Goal: Task Accomplishment & Management: Manage account settings

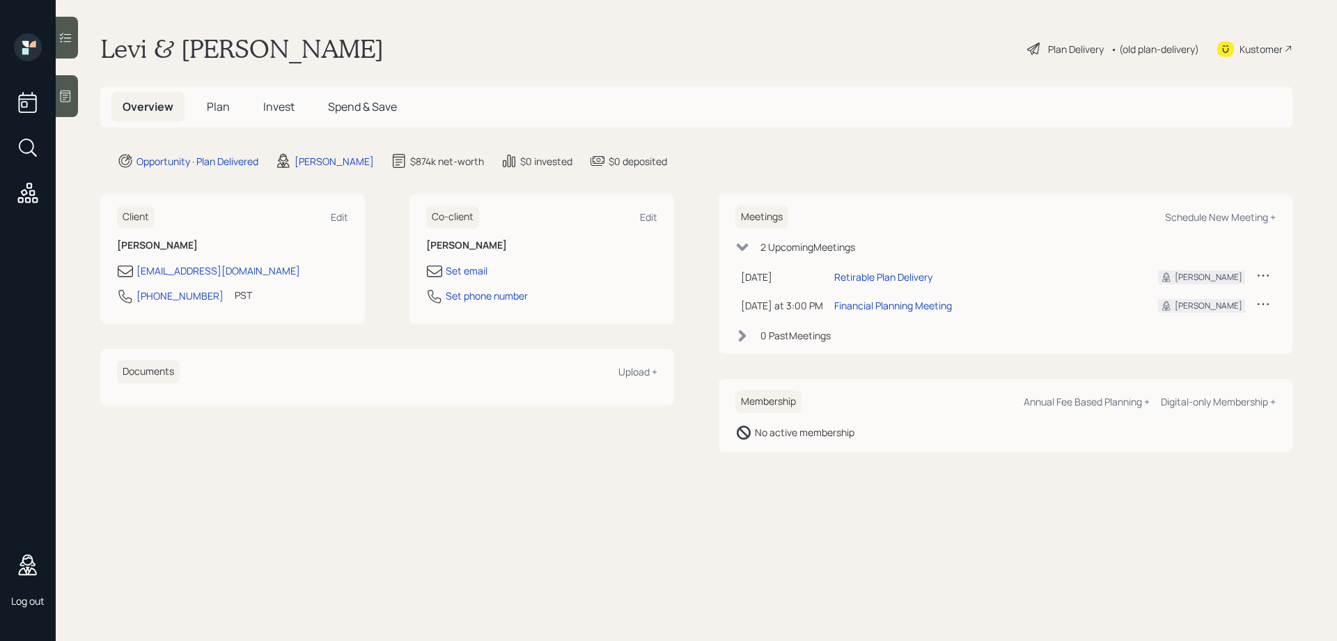
click at [222, 109] on span "Plan" at bounding box center [218, 106] width 23 height 15
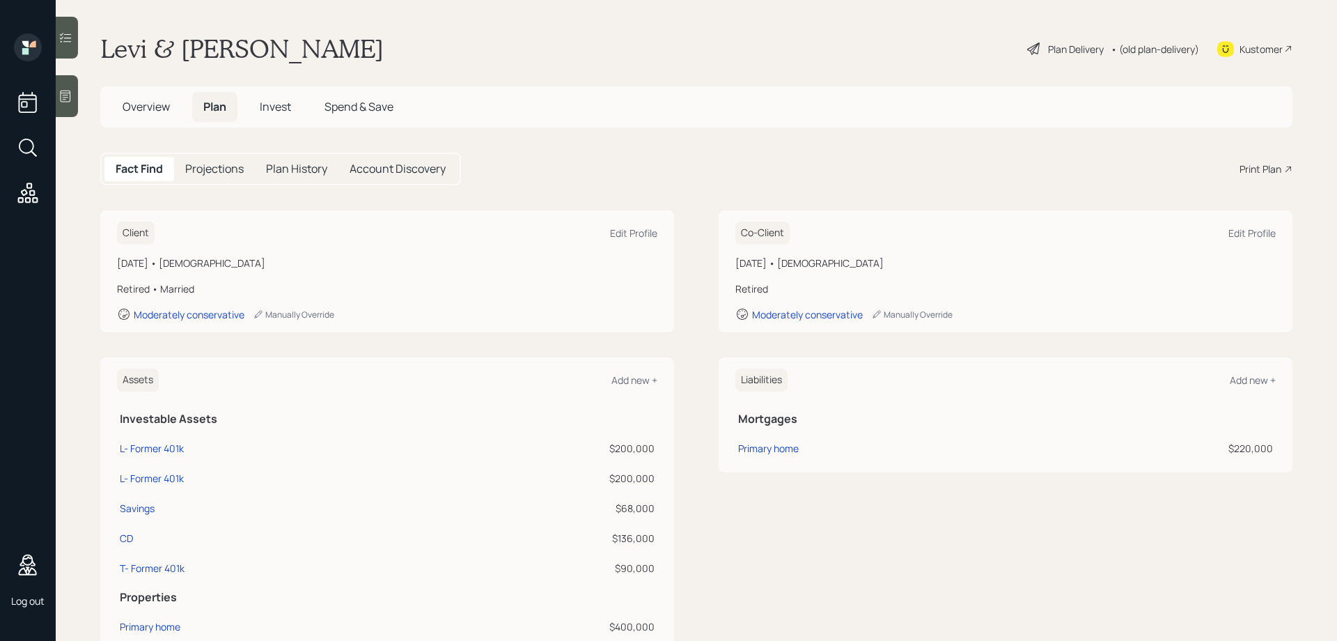
click at [222, 170] on h5 "Projections" at bounding box center [214, 168] width 59 height 13
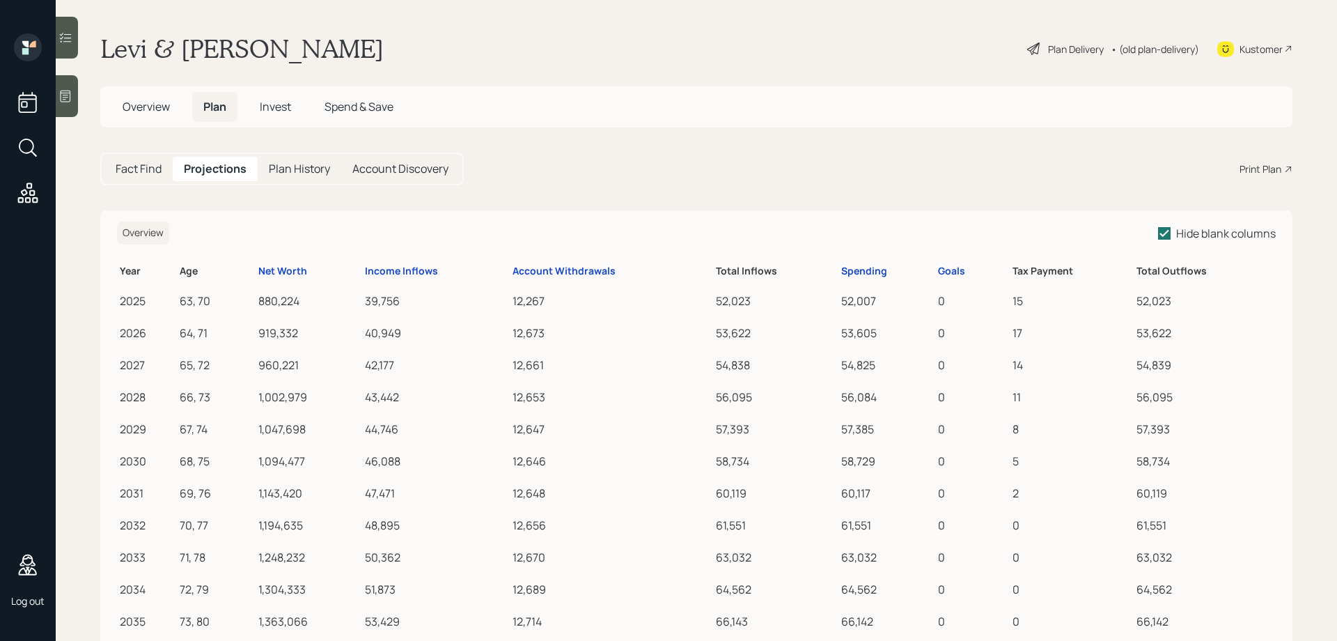
click at [271, 105] on span "Invest" at bounding box center [275, 106] width 31 height 15
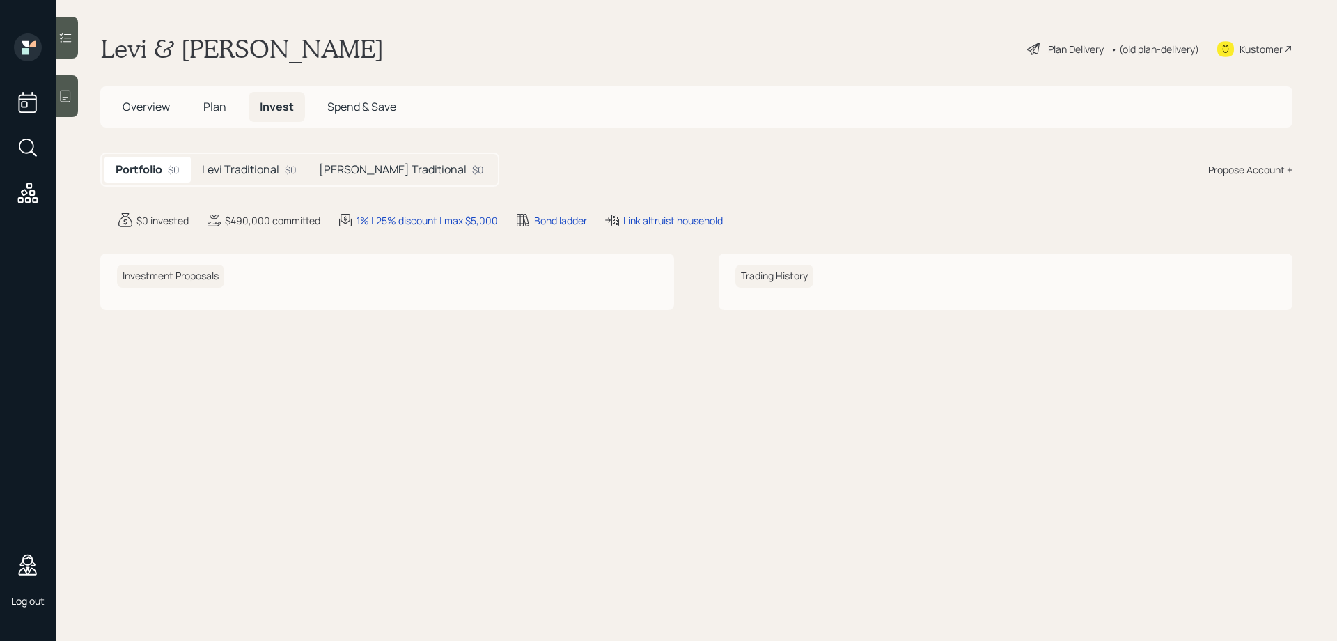
click at [219, 110] on span "Plan" at bounding box center [214, 106] width 23 height 15
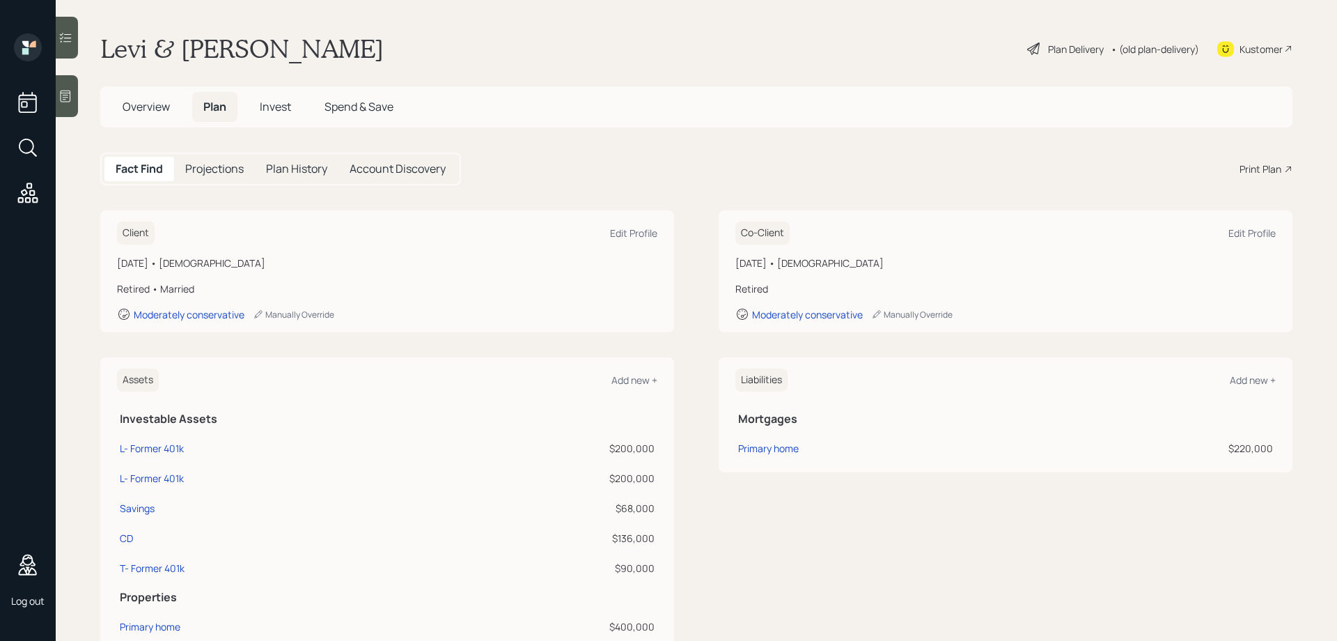
click at [1070, 52] on div "Plan Delivery" at bounding box center [1076, 49] width 56 height 15
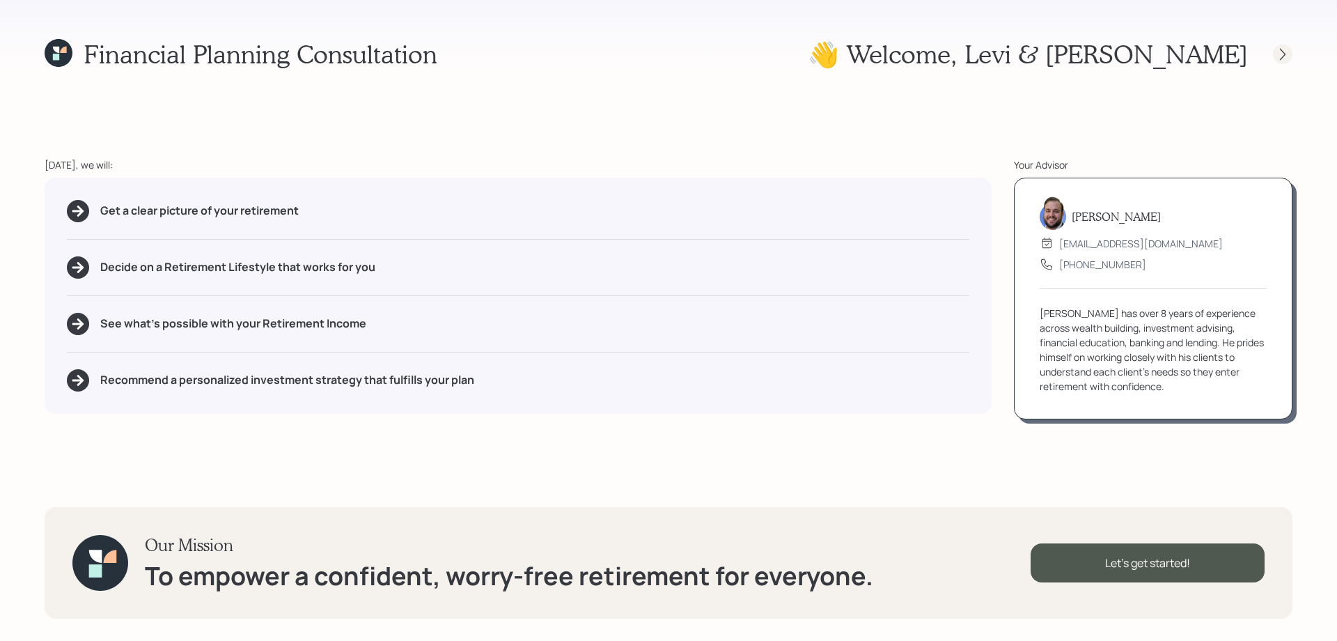
click at [1286, 55] on icon at bounding box center [1283, 54] width 14 height 14
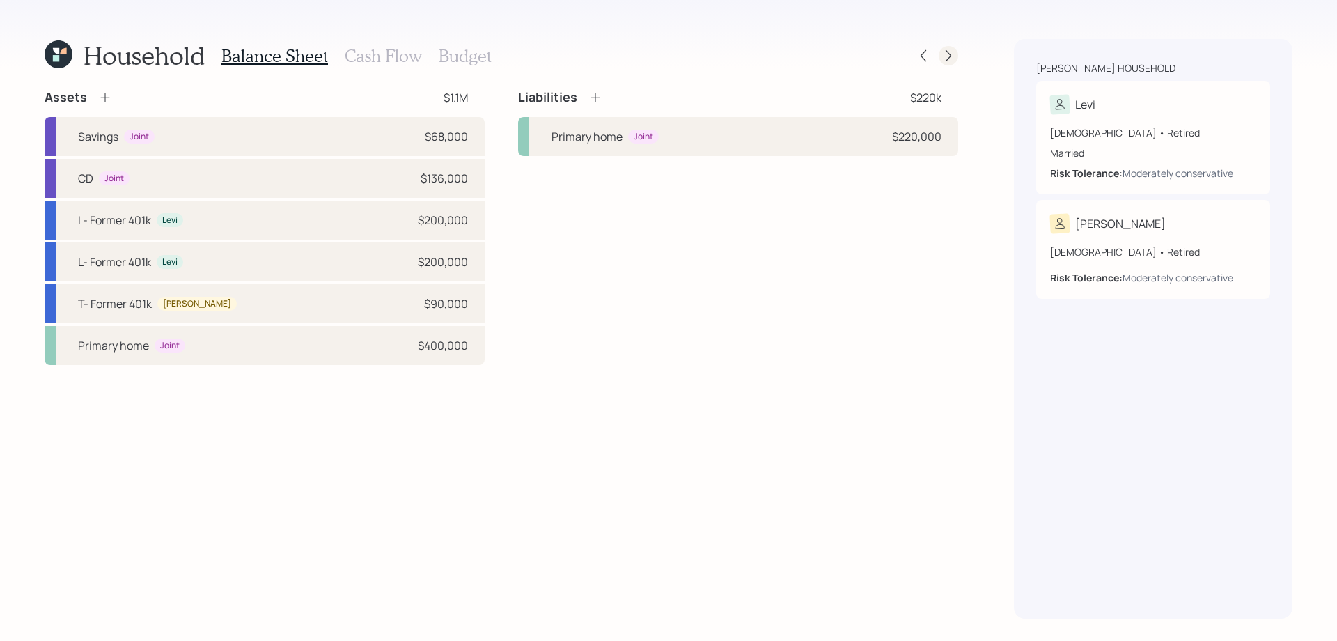
click at [951, 60] on icon at bounding box center [949, 56] width 14 height 14
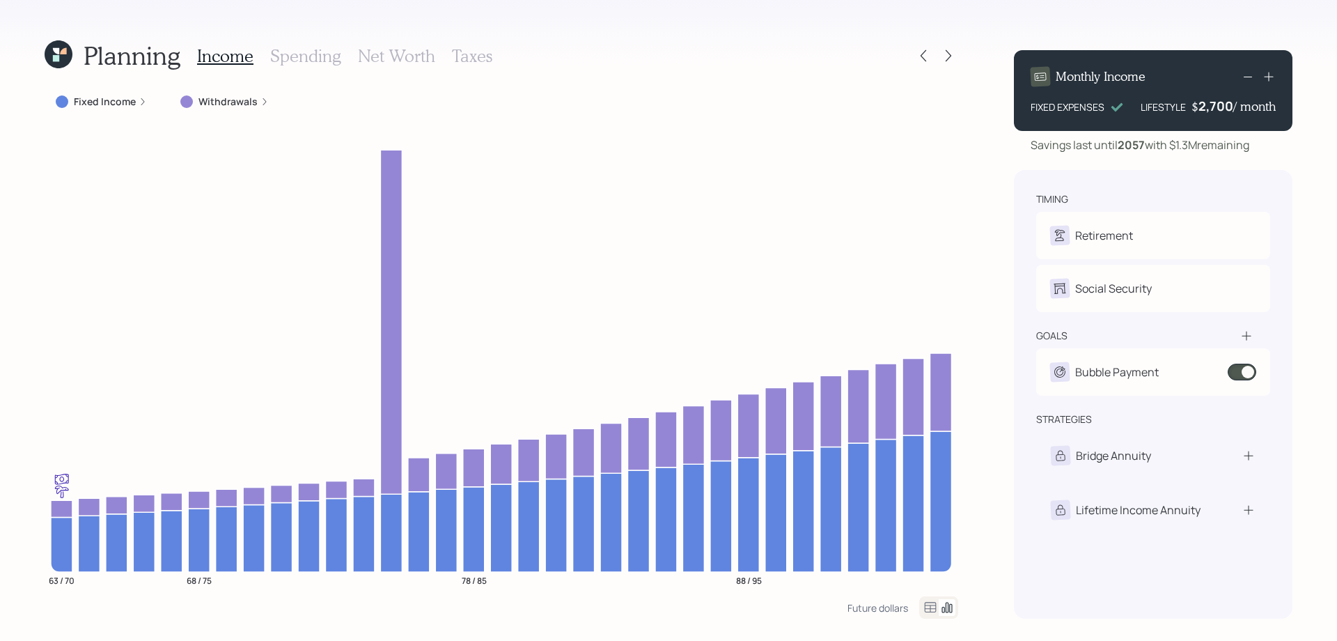
click at [312, 56] on h3 "Spending" at bounding box center [305, 56] width 71 height 20
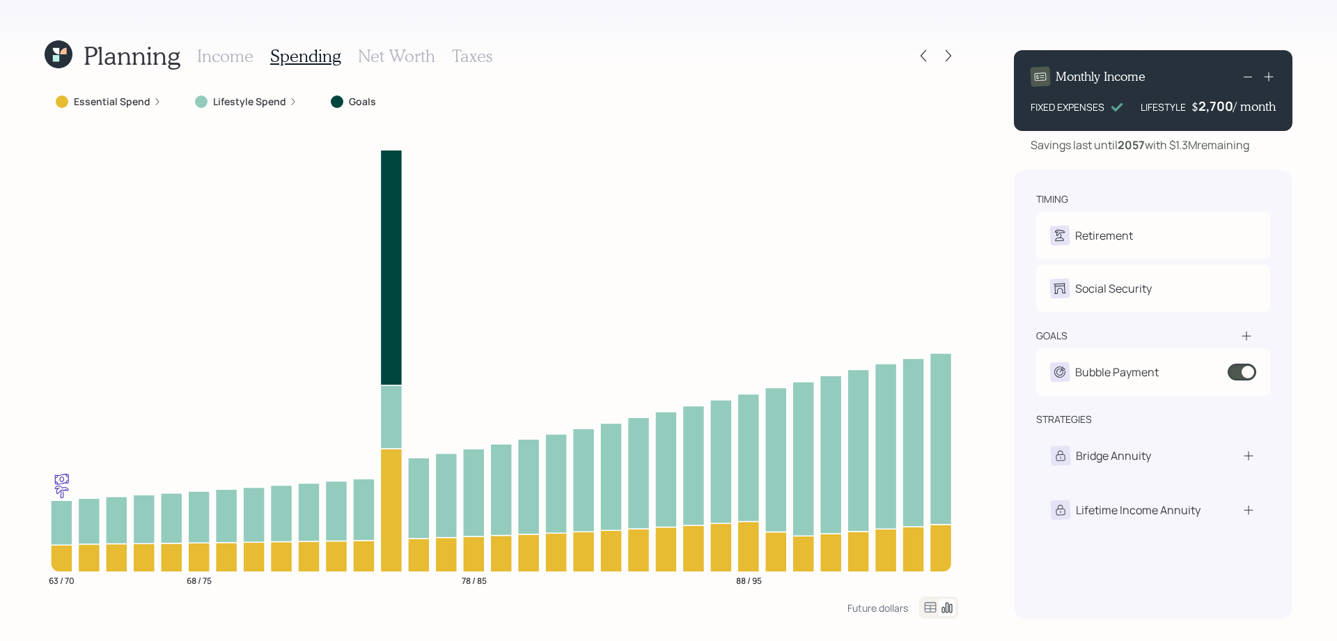
click at [377, 58] on h3 "Net Worth" at bounding box center [396, 56] width 77 height 20
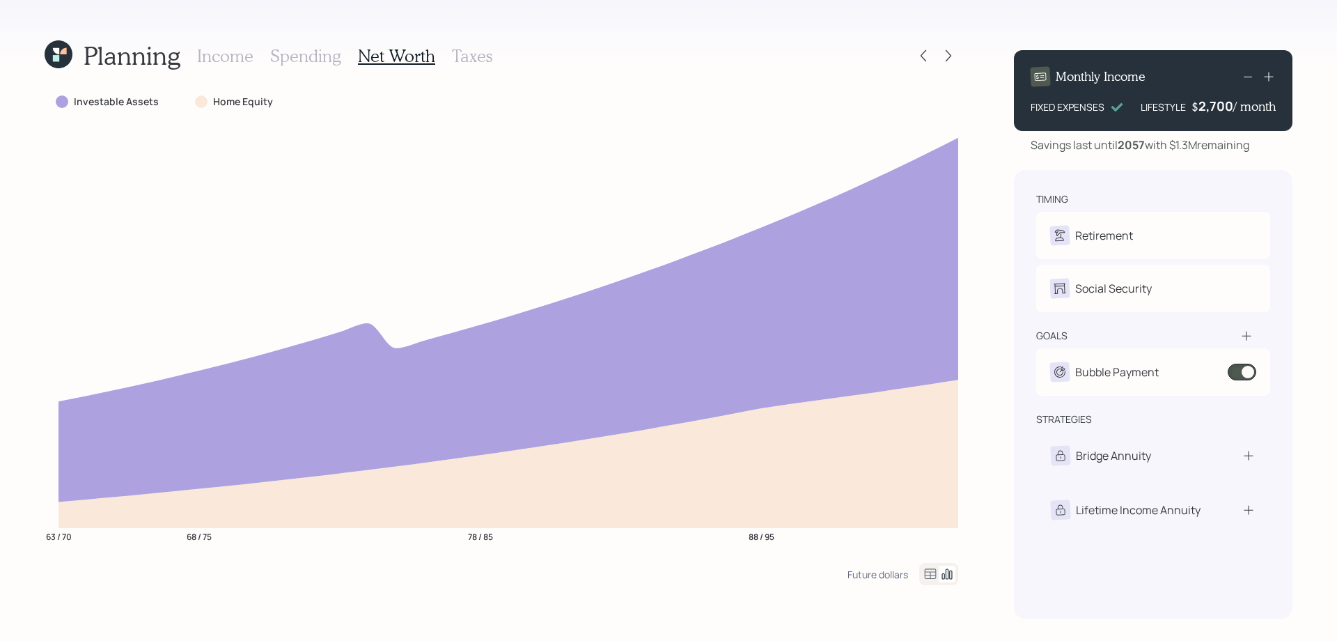
click at [488, 56] on h3 "Taxes" at bounding box center [472, 56] width 40 height 20
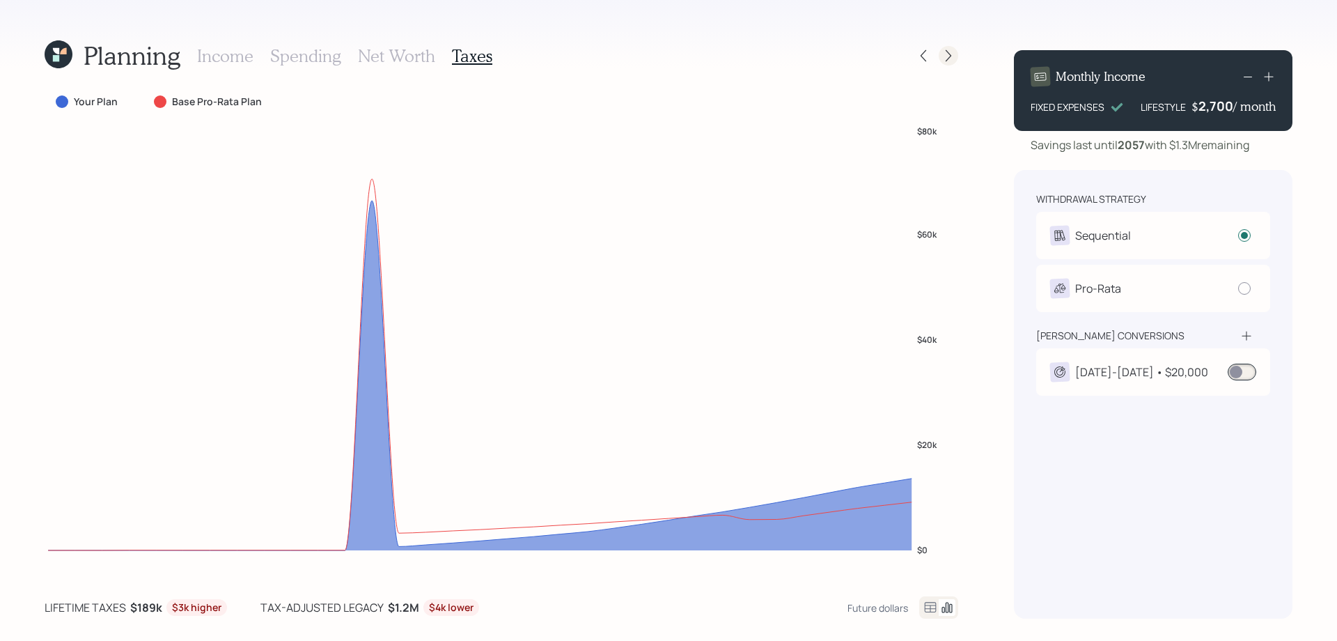
click at [951, 56] on icon at bounding box center [949, 56] width 14 height 14
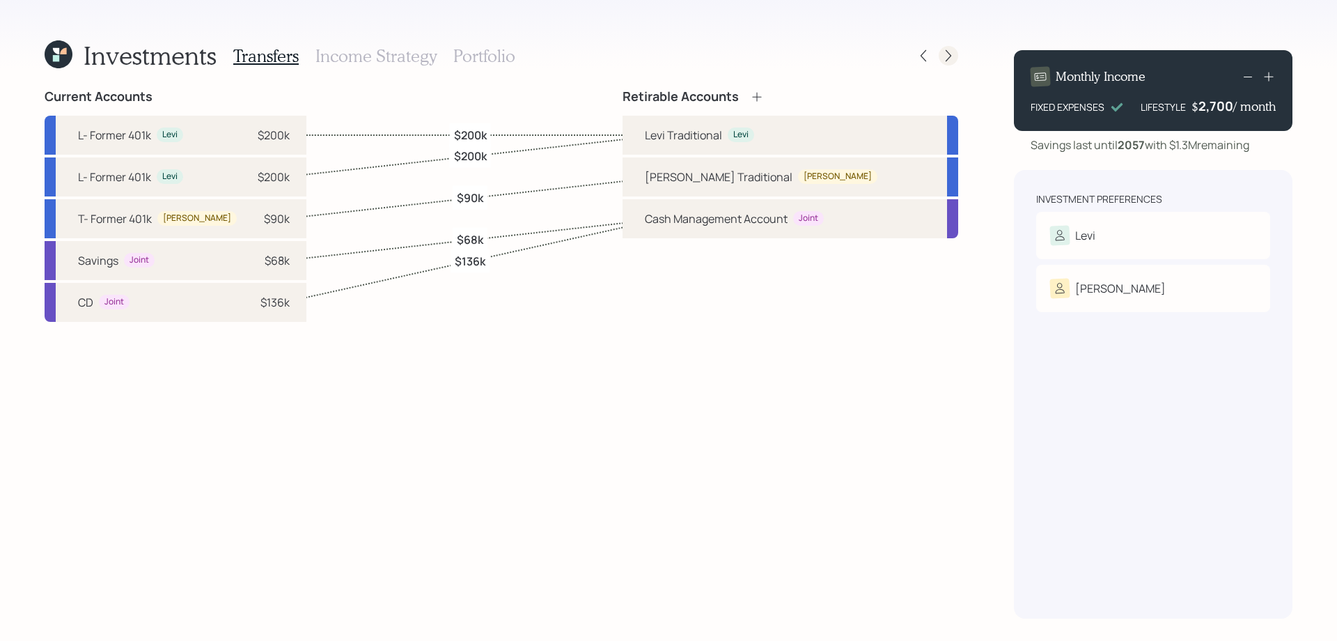
click at [949, 59] on icon at bounding box center [949, 56] width 14 height 14
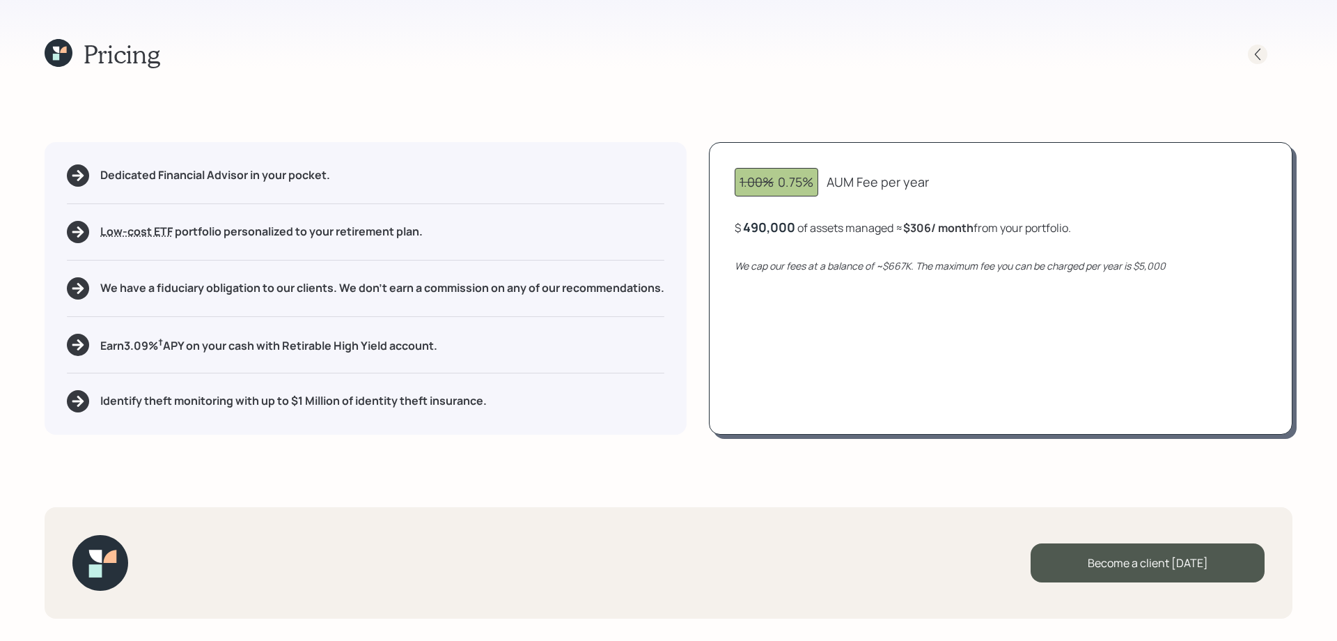
click at [1261, 59] on icon at bounding box center [1258, 54] width 14 height 14
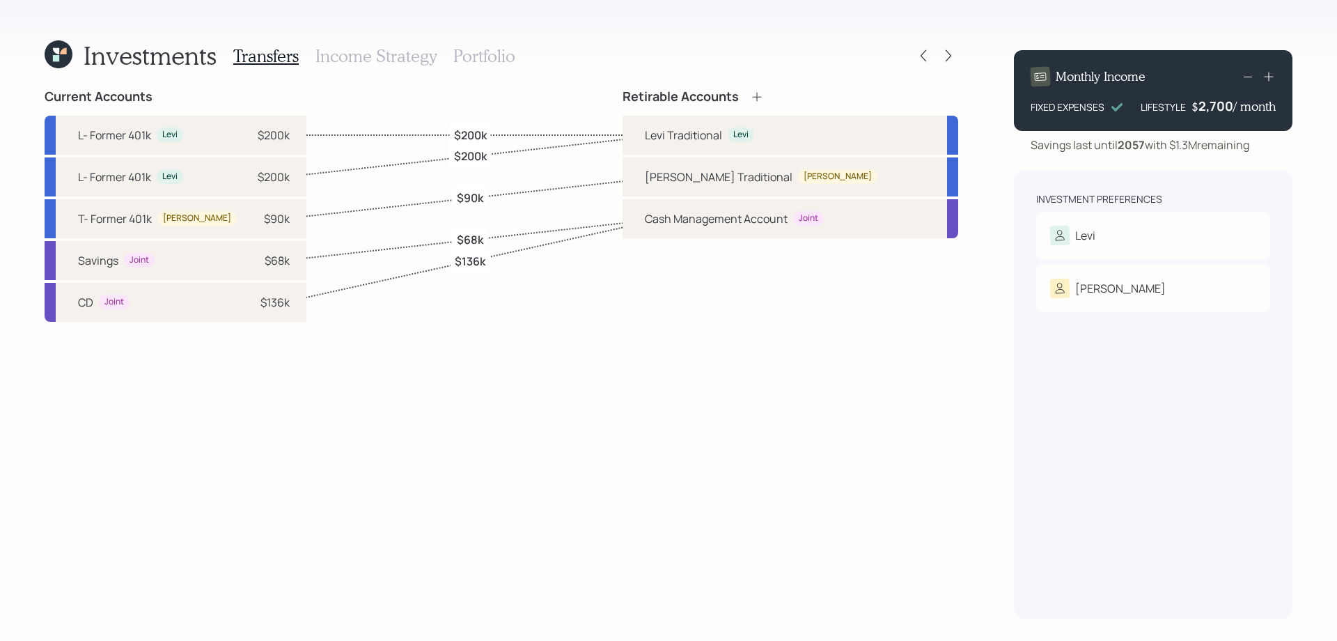
click at [386, 59] on h3 "Income Strategy" at bounding box center [376, 56] width 121 height 20
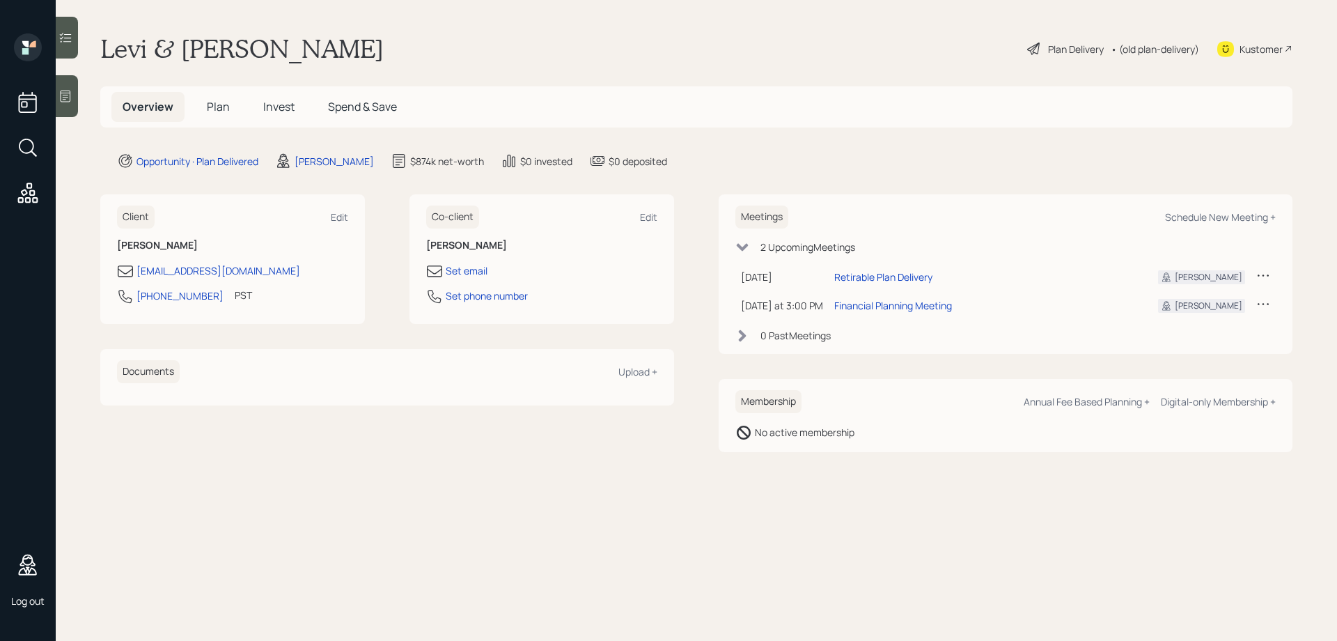
click at [268, 109] on span "Invest" at bounding box center [278, 106] width 31 height 15
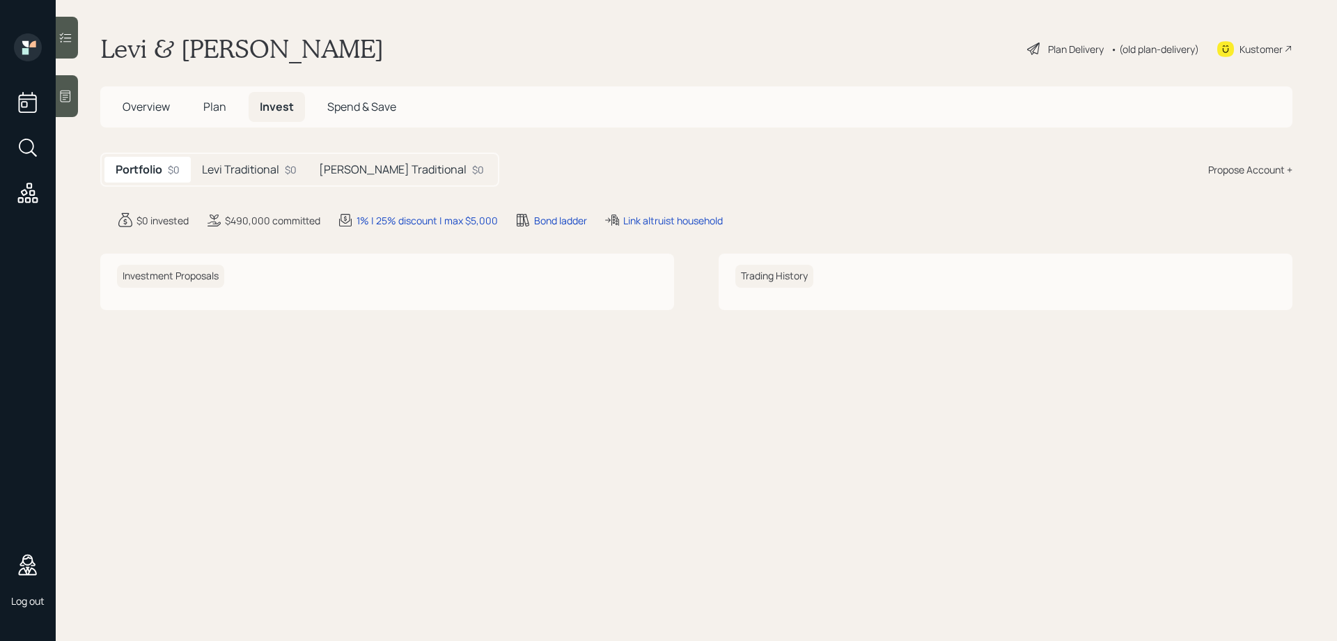
click at [224, 108] on span "Plan" at bounding box center [214, 106] width 23 height 15
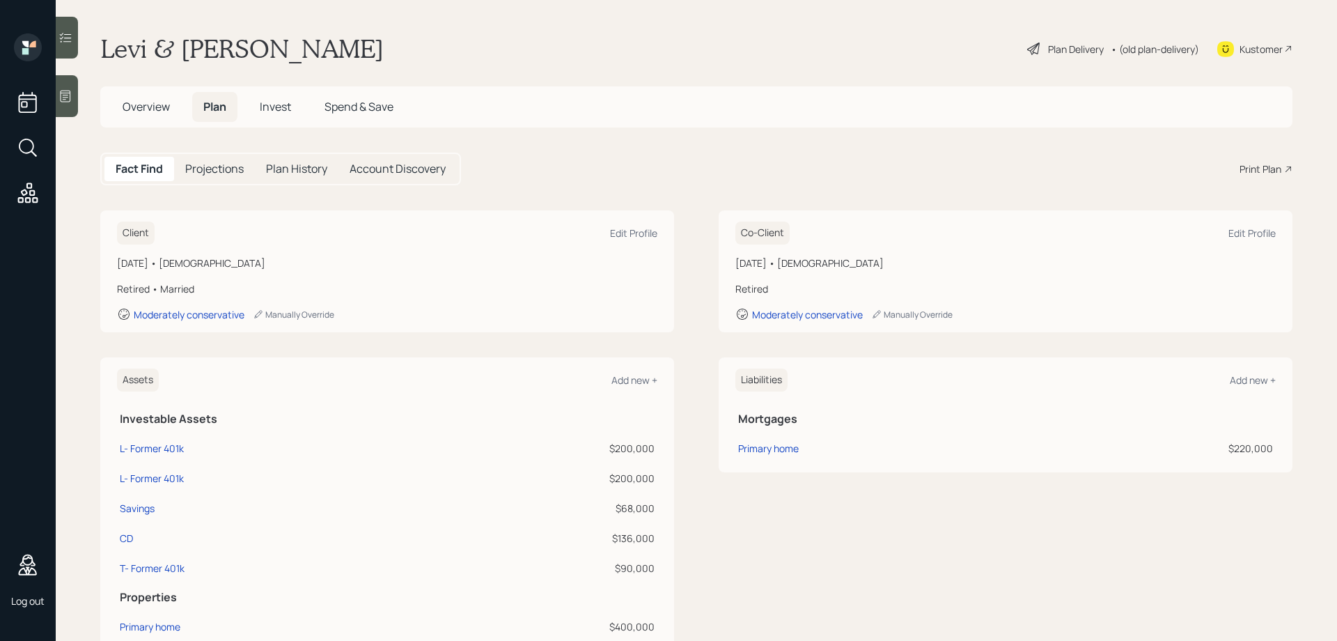
click at [208, 170] on h5 "Projections" at bounding box center [214, 168] width 59 height 13
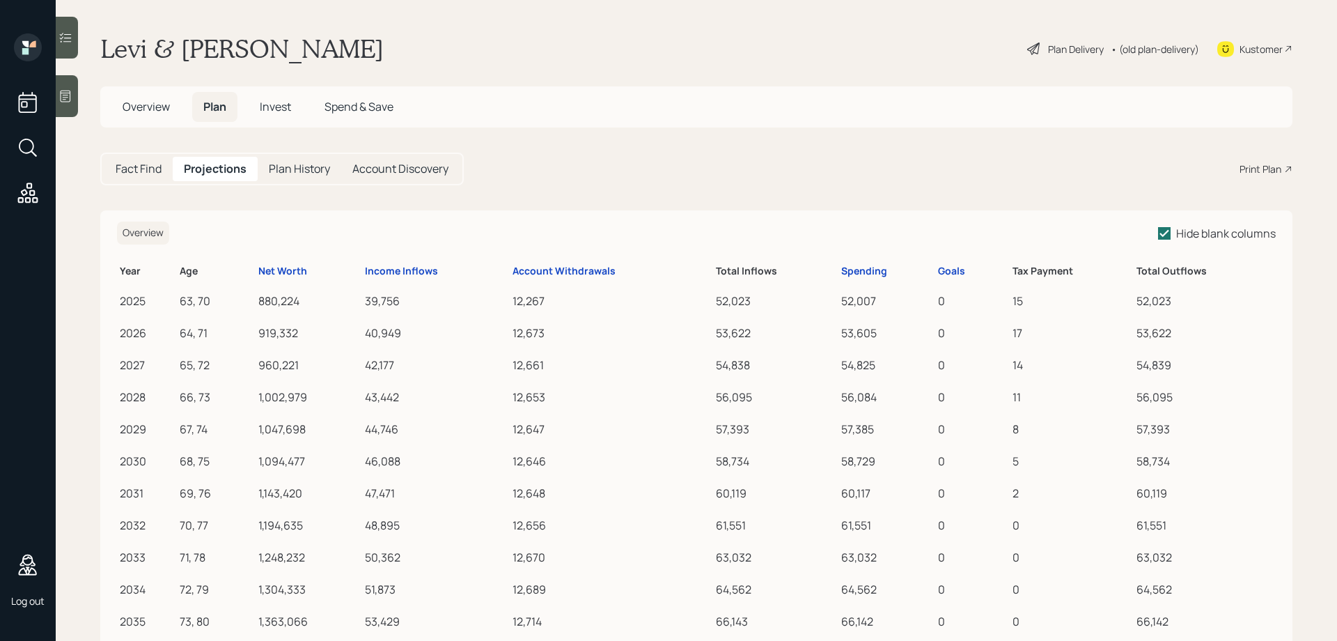
click at [1258, 172] on div "Print Plan" at bounding box center [1261, 169] width 42 height 15
click at [260, 114] on h5 "Invest" at bounding box center [276, 107] width 54 height 30
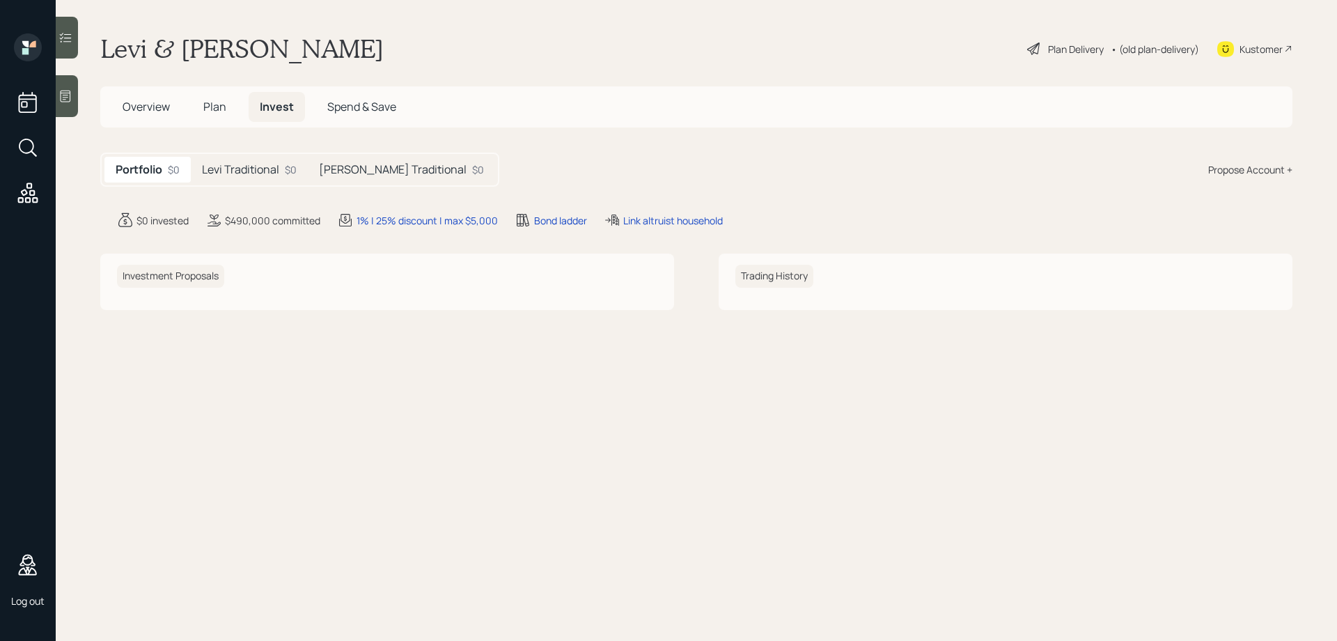
click at [236, 167] on h5 "Levi Traditional" at bounding box center [240, 169] width 77 height 13
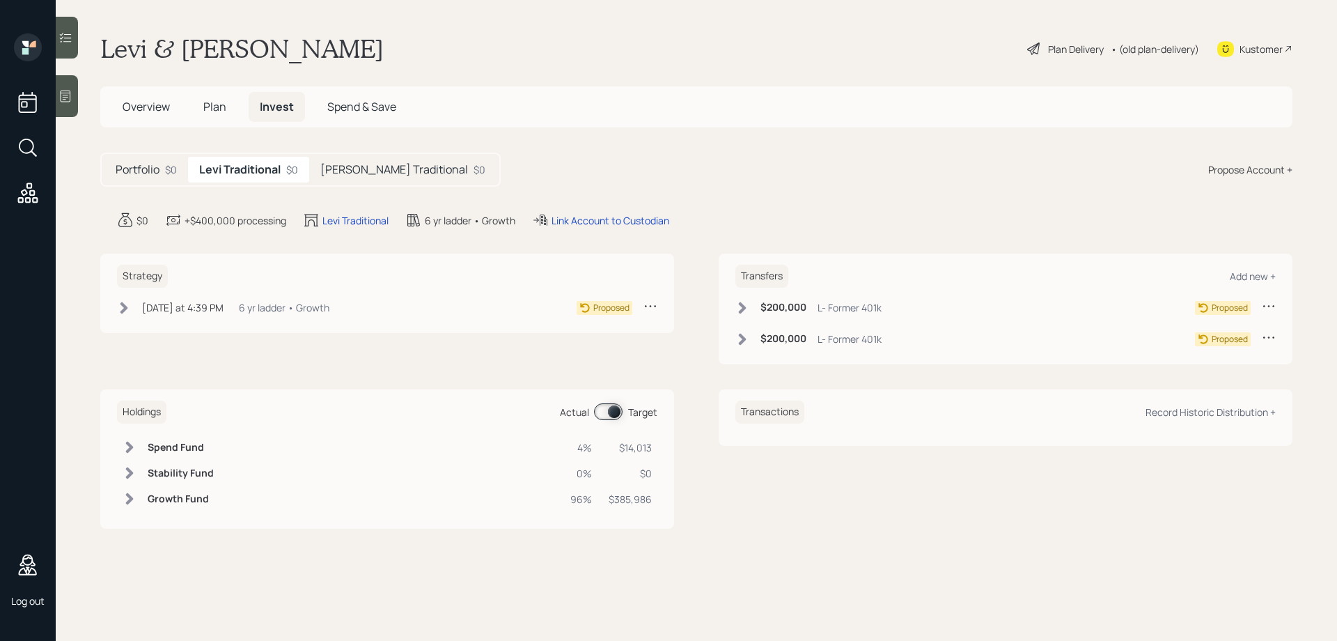
click at [131, 472] on icon at bounding box center [130, 473] width 8 height 12
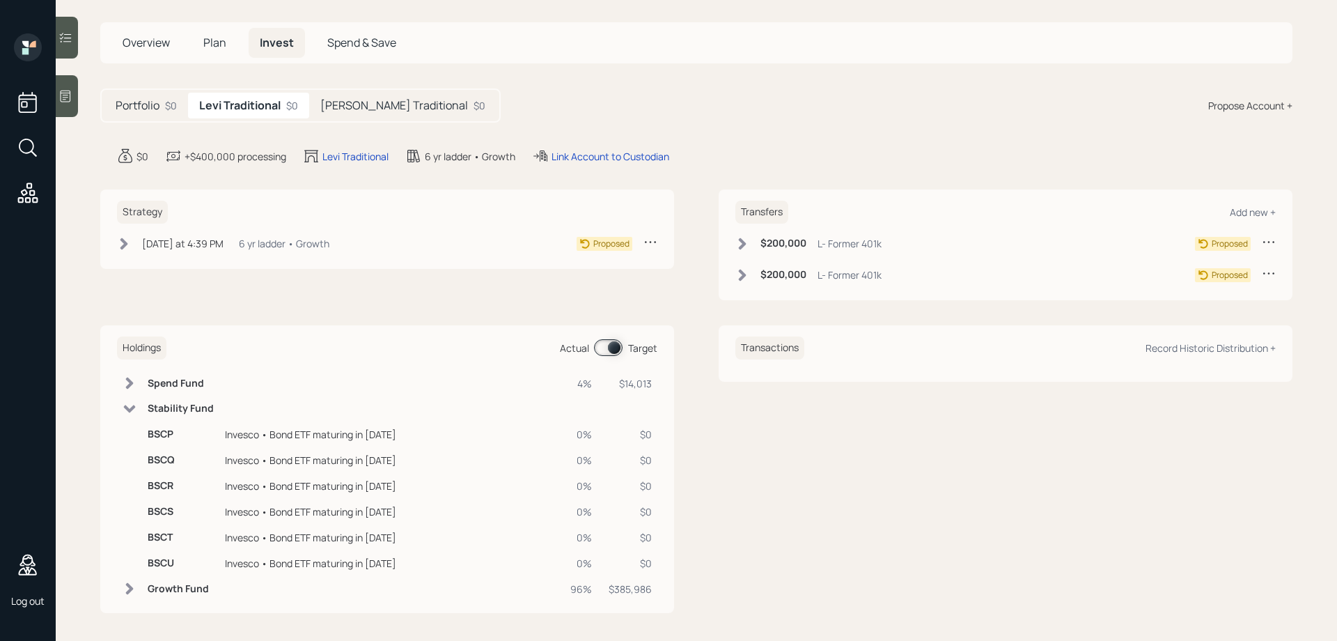
scroll to position [70, 0]
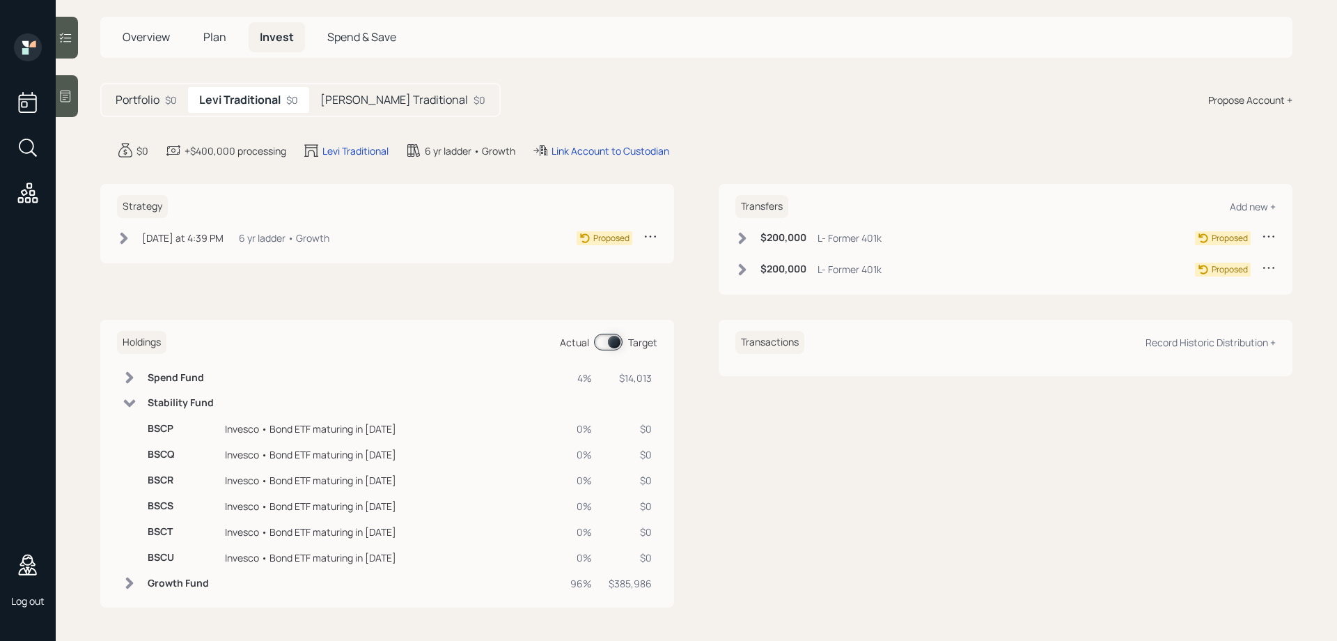
click at [127, 587] on icon at bounding box center [130, 583] width 8 height 12
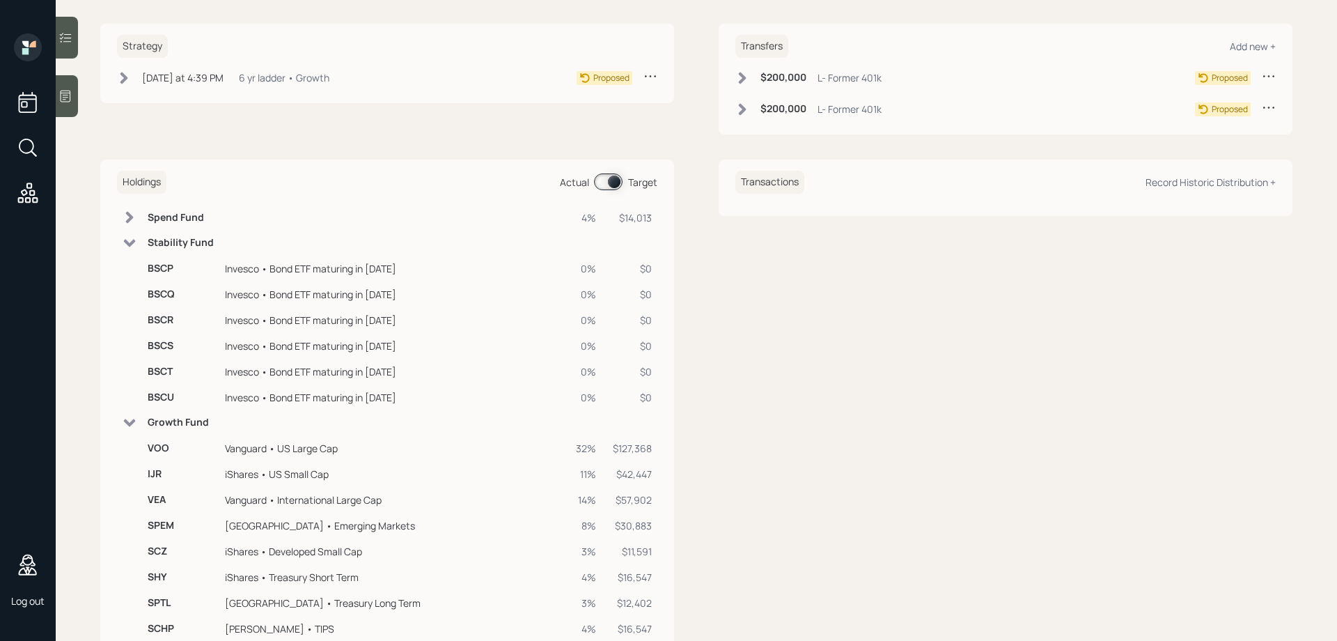
scroll to position [404, 0]
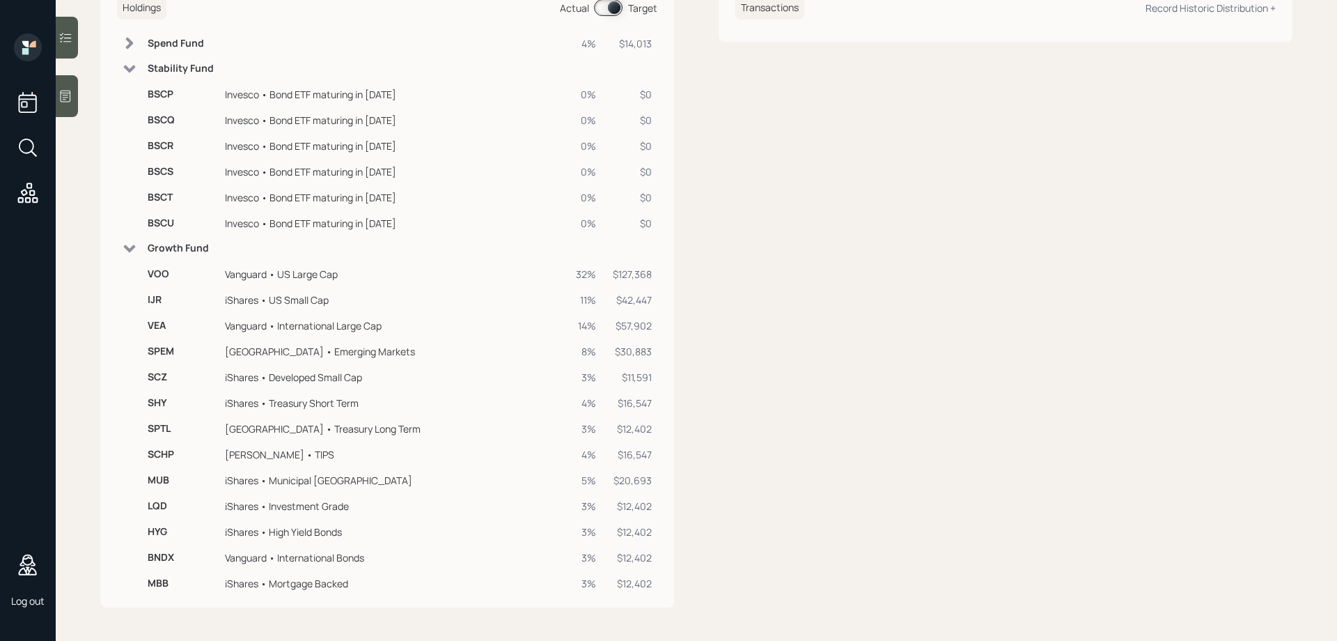
click at [130, 247] on icon at bounding box center [130, 249] width 14 height 14
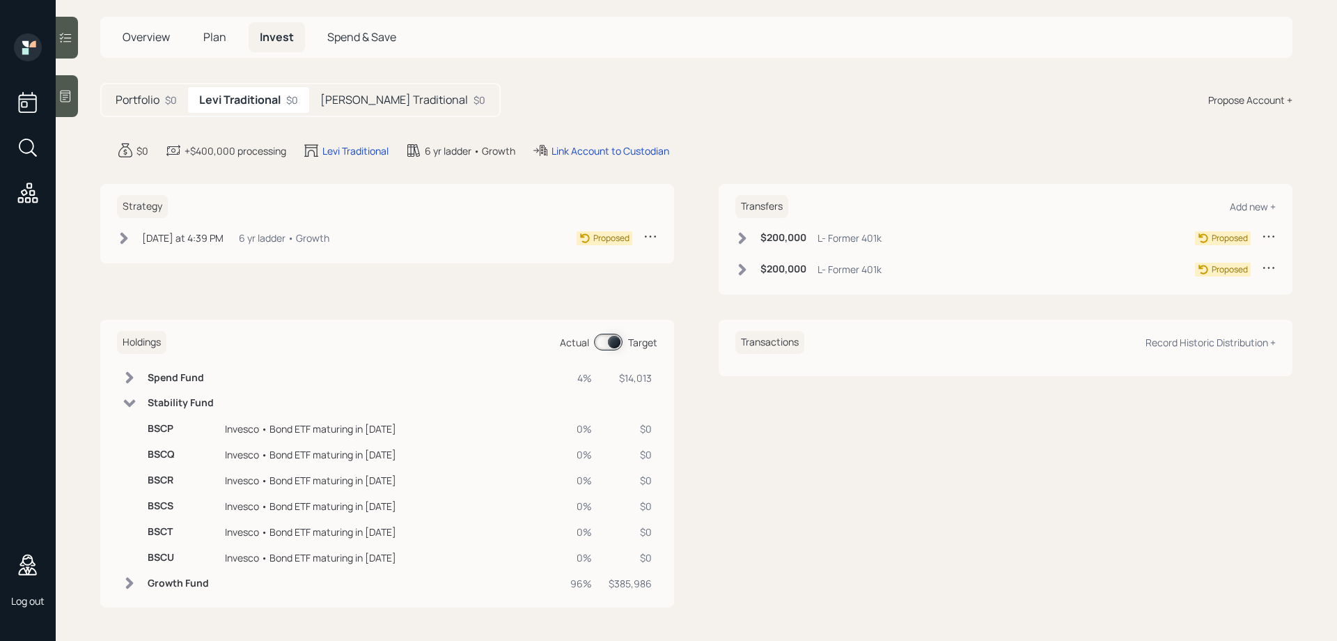
click at [128, 404] on icon at bounding box center [130, 403] width 12 height 8
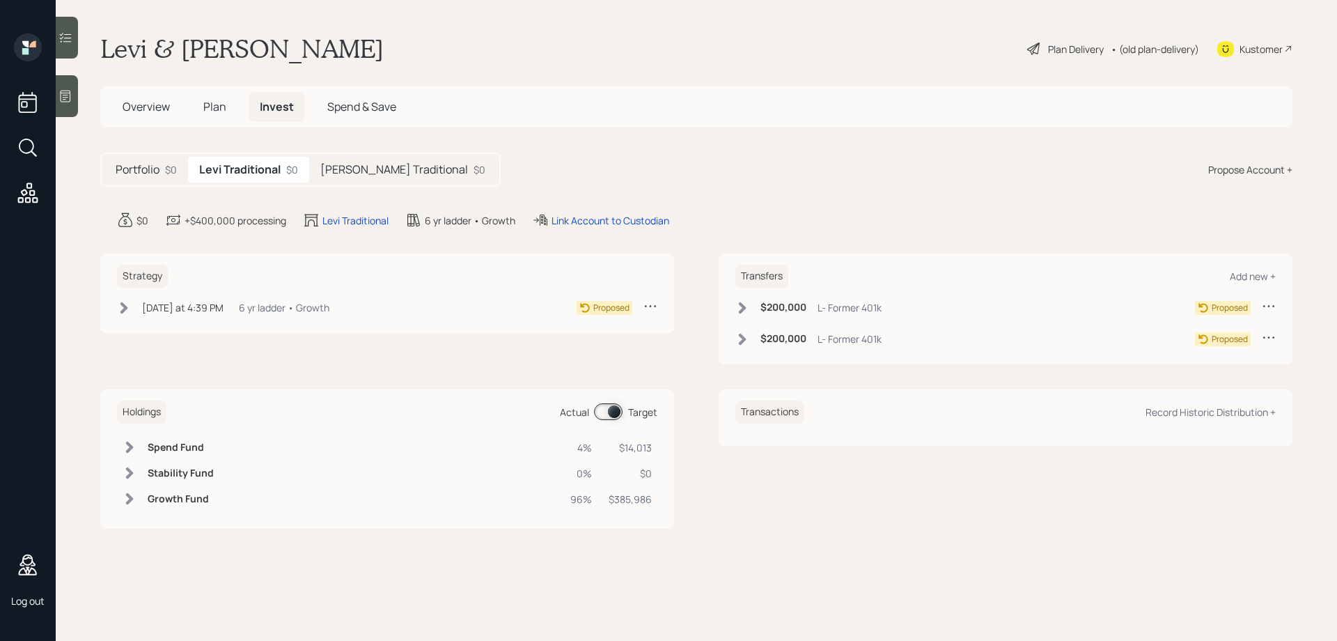
click at [59, 38] on icon at bounding box center [66, 38] width 14 height 14
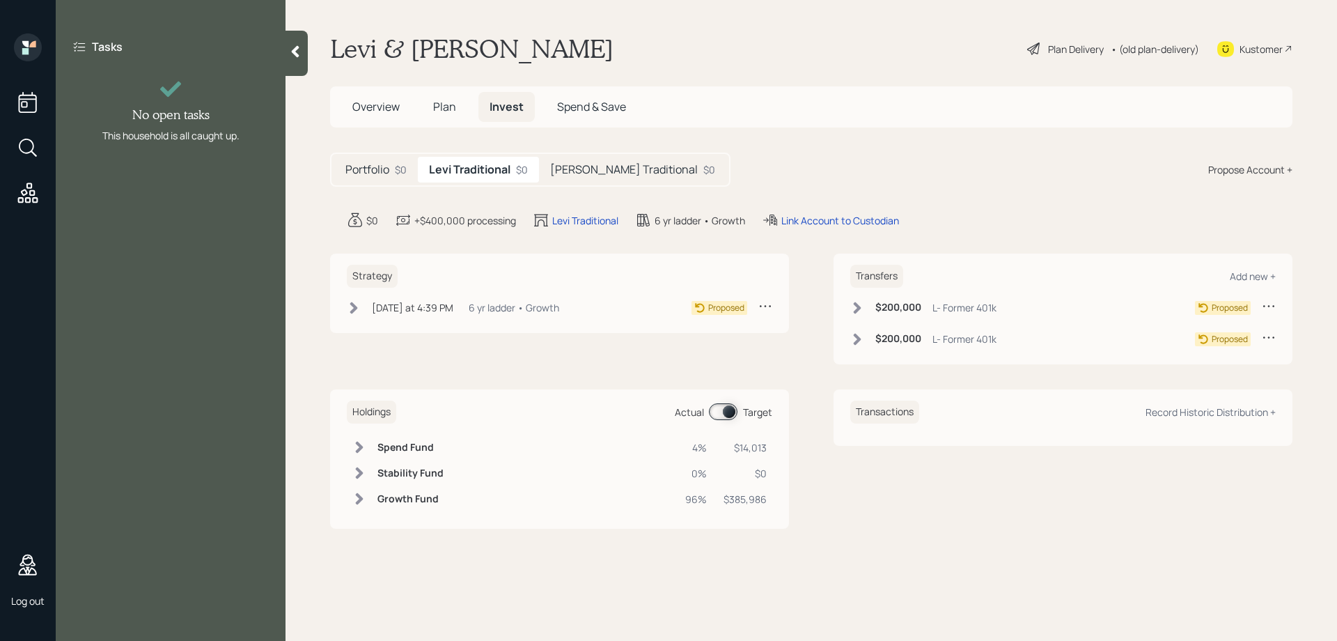
click at [294, 45] on icon at bounding box center [295, 52] width 14 height 14
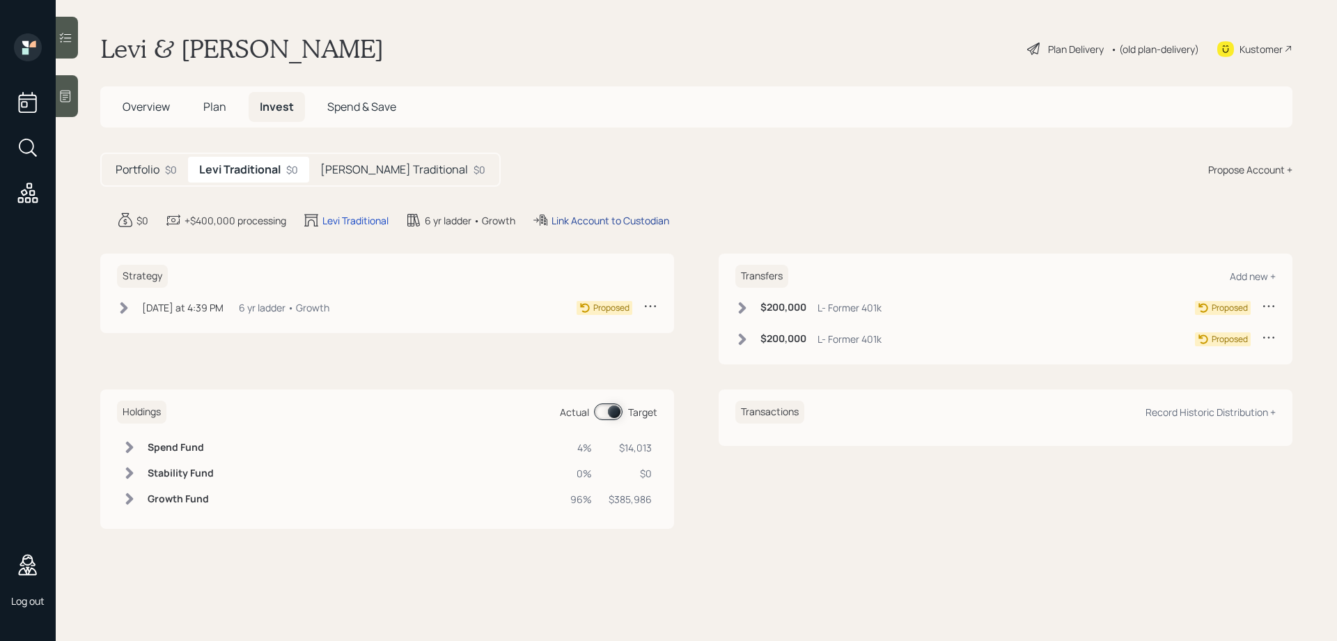
click at [639, 220] on div "Link Account to Custodian" at bounding box center [611, 220] width 118 height 15
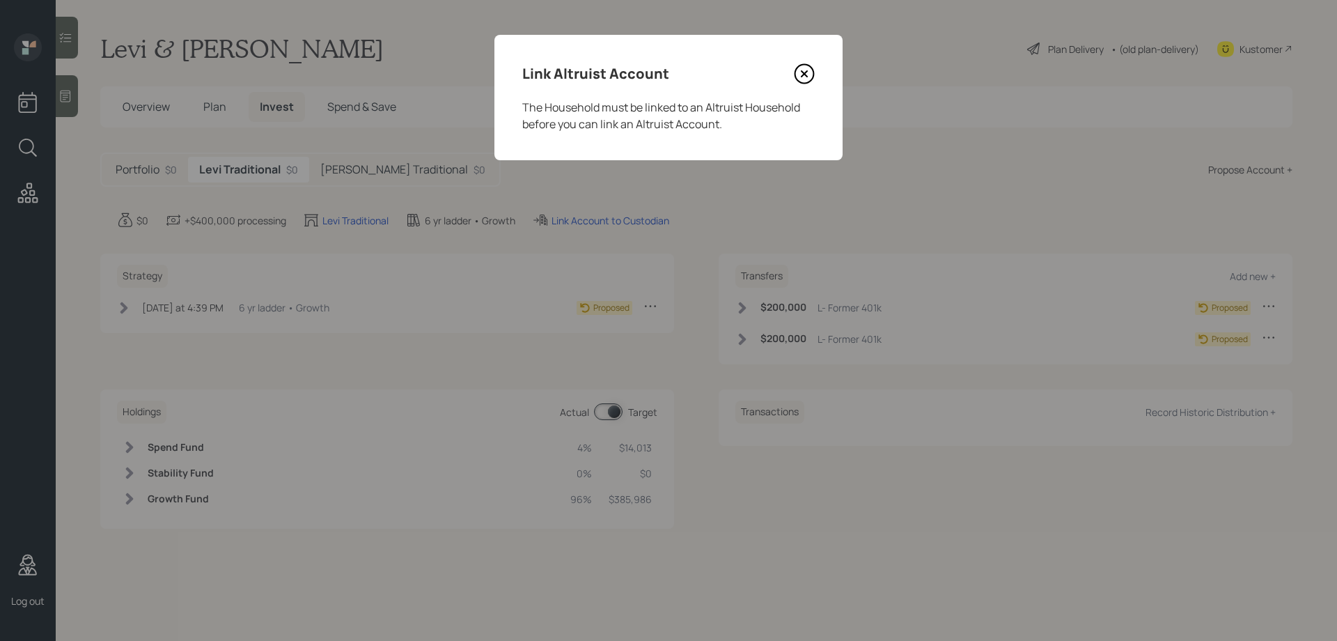
click at [803, 73] on icon at bounding box center [805, 74] width 6 height 6
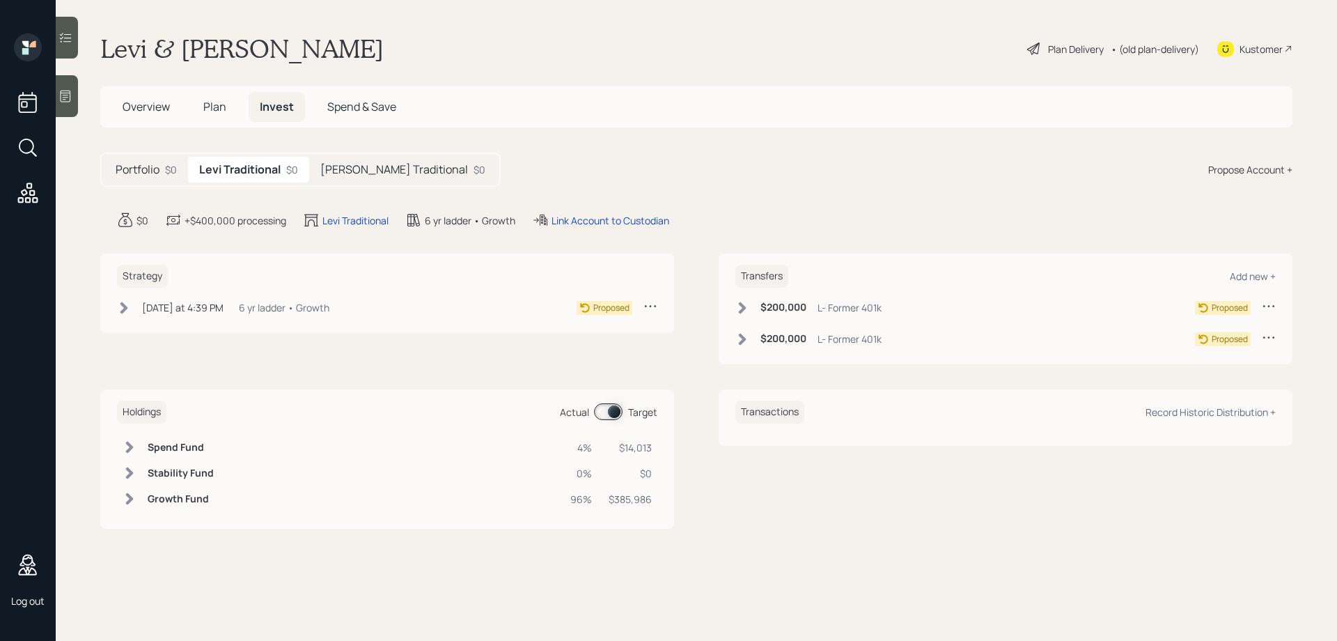
click at [155, 173] on h5 "Portfolio" at bounding box center [138, 169] width 44 height 13
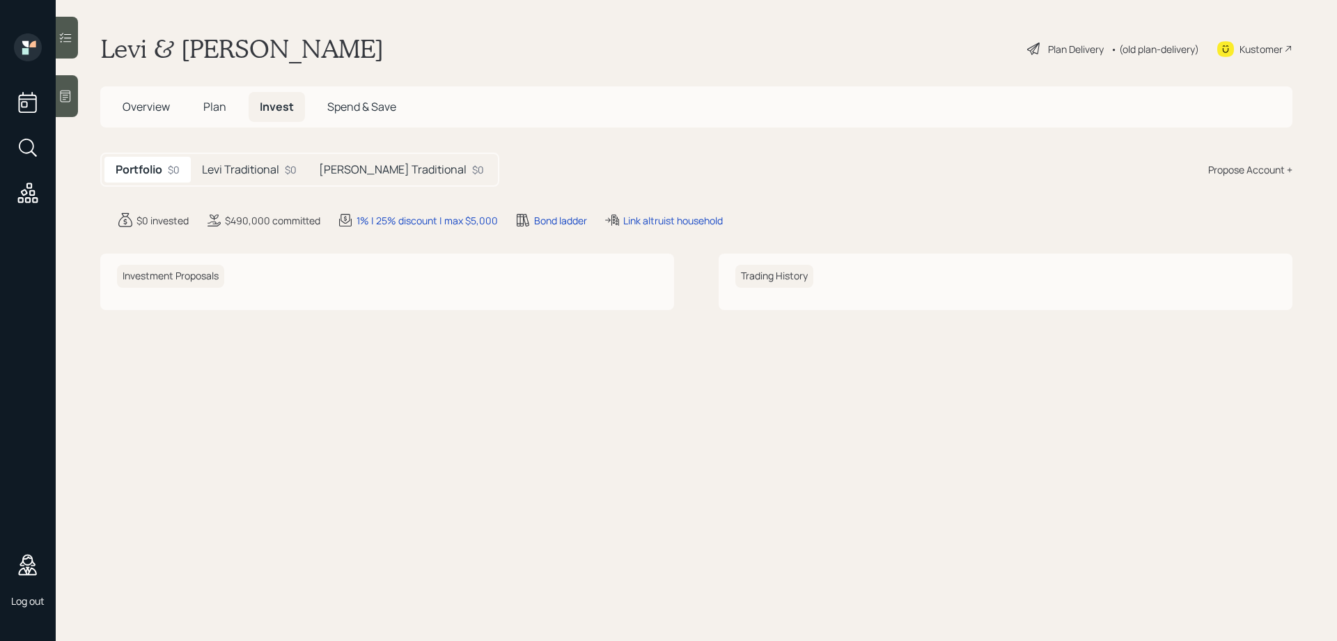
click at [237, 170] on h5 "Levi Traditional" at bounding box center [240, 169] width 77 height 13
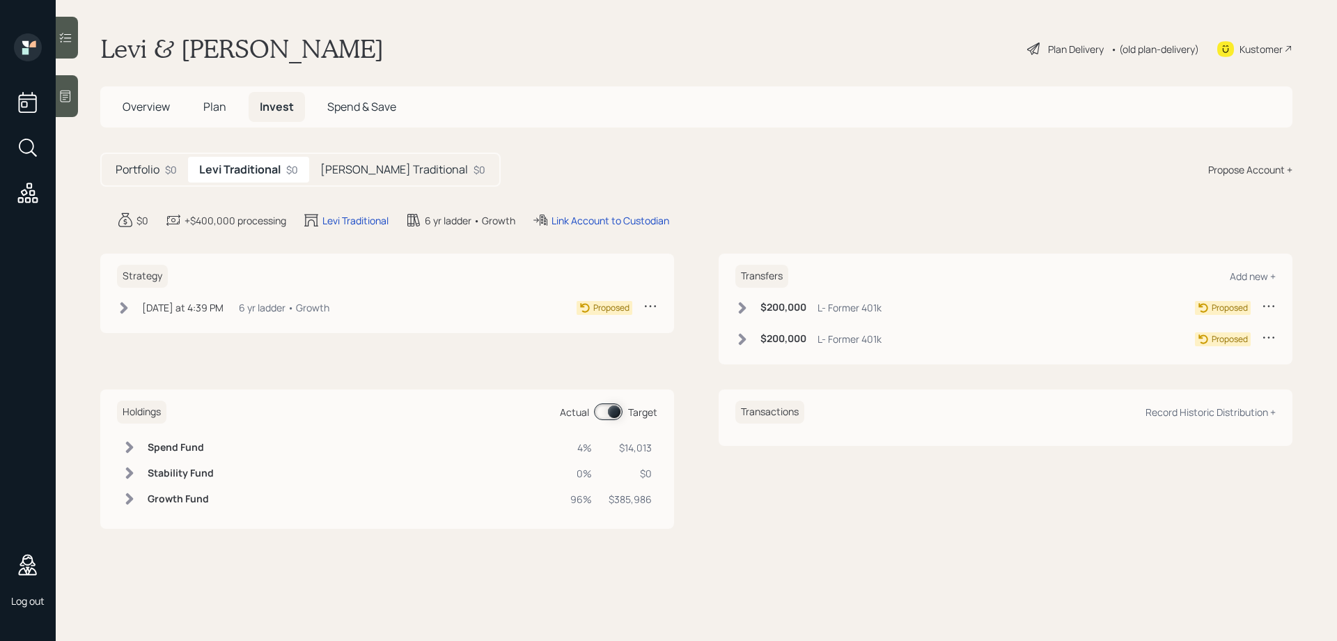
click at [320, 53] on h1 "Levi & [PERSON_NAME]" at bounding box center [242, 48] width 284 height 31
click at [320, 52] on h1 "Levi & [PERSON_NAME]" at bounding box center [242, 48] width 284 height 31
copy h1 "Robancho"
click at [804, 62] on div "Levi & Teresita Robancho Plan Delivery • (old plan-delivery) Kustomer" at bounding box center [696, 48] width 1193 height 31
click at [206, 107] on span "Plan" at bounding box center [214, 106] width 23 height 15
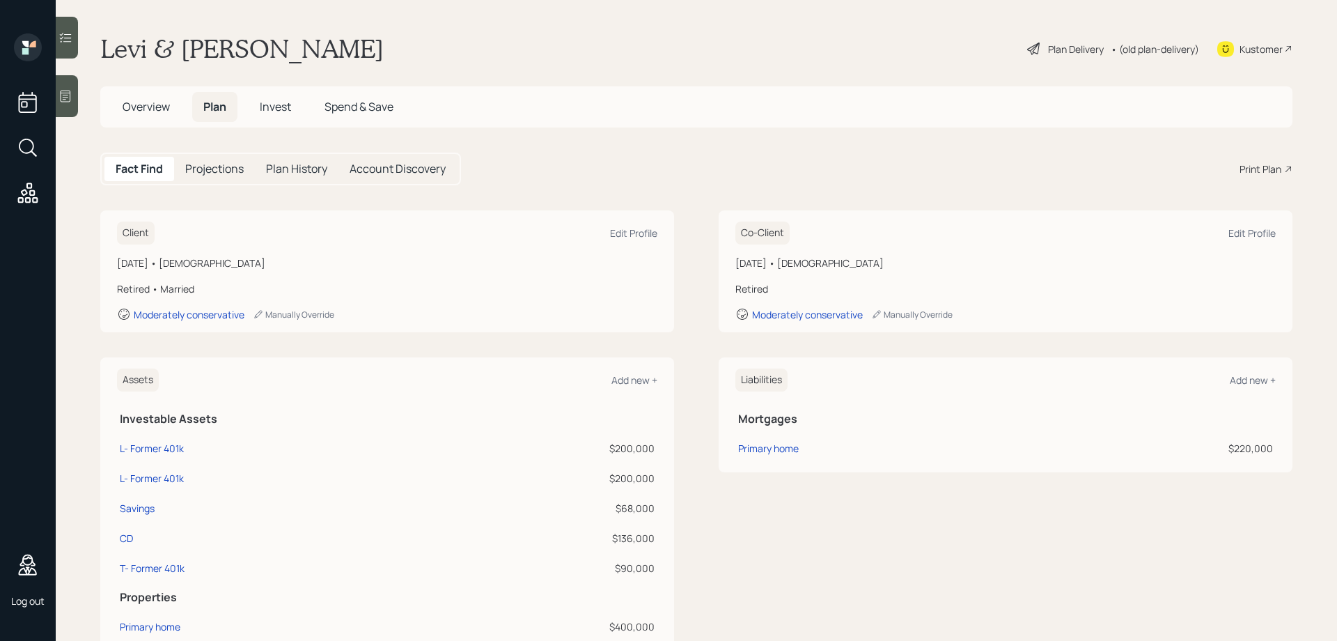
click at [266, 107] on span "Invest" at bounding box center [275, 106] width 31 height 15
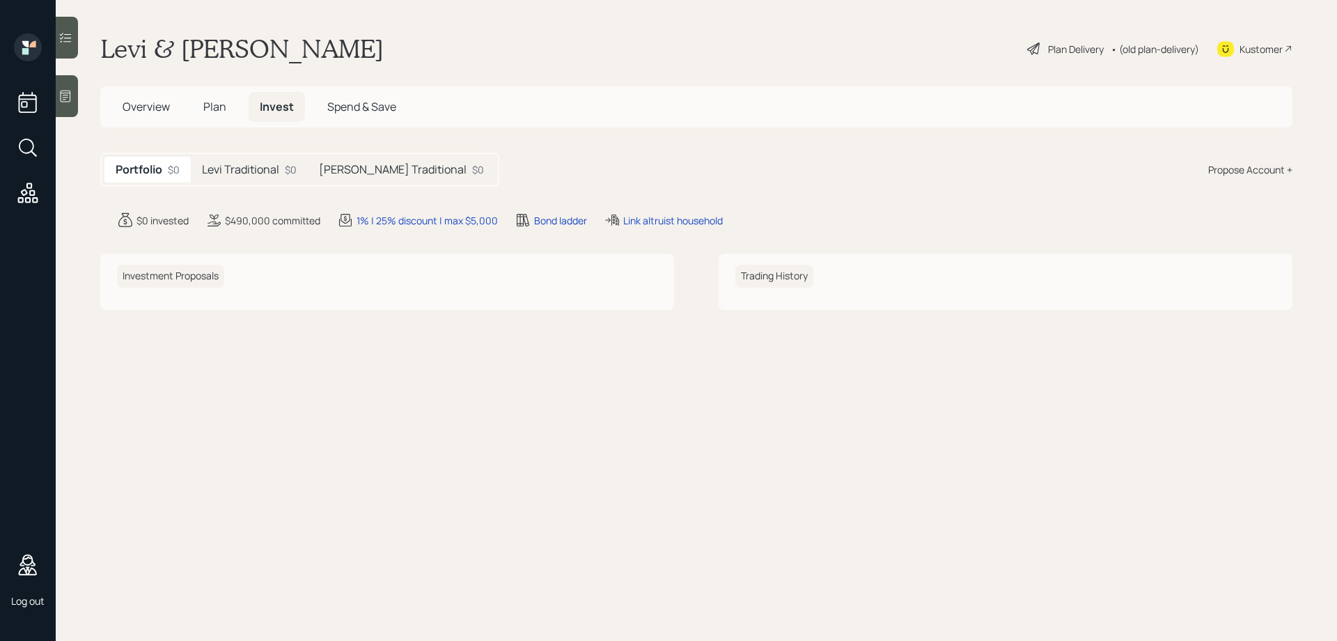
click at [919, 164] on div "Portfolio $0 Levi Traditional $0 Teresita Traditional $0 Propose Account +" at bounding box center [696, 170] width 1193 height 34
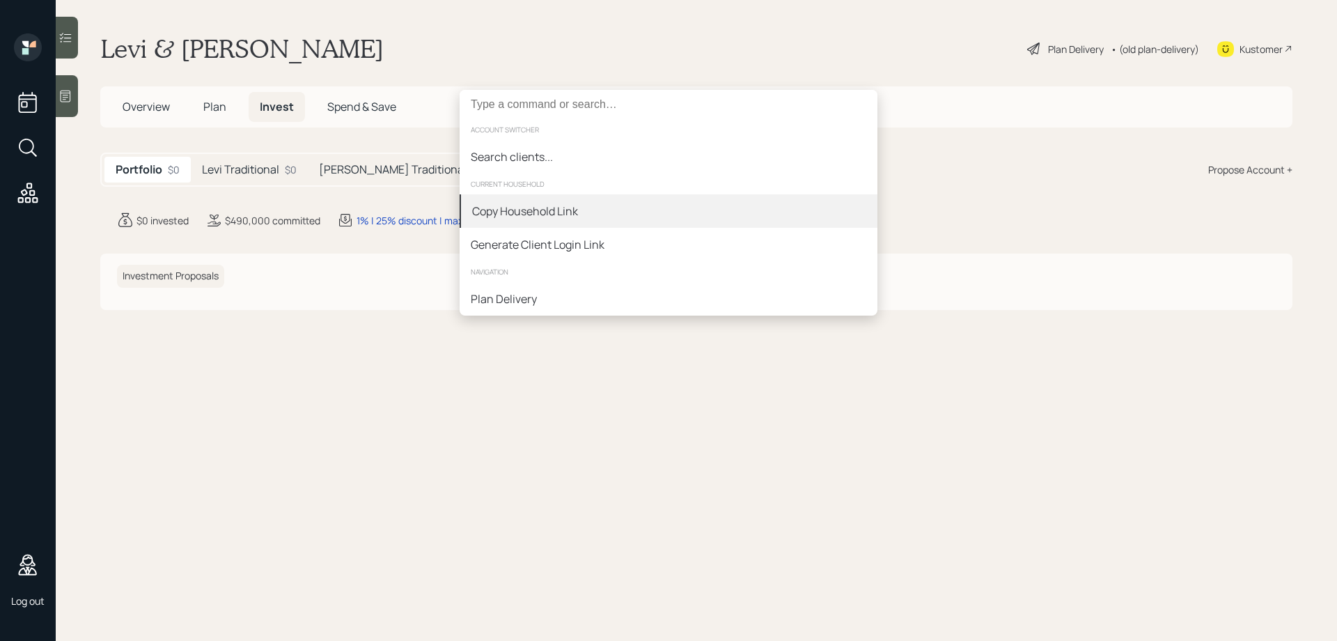
click at [584, 210] on div "Copy Household Link" at bounding box center [669, 210] width 418 height 33
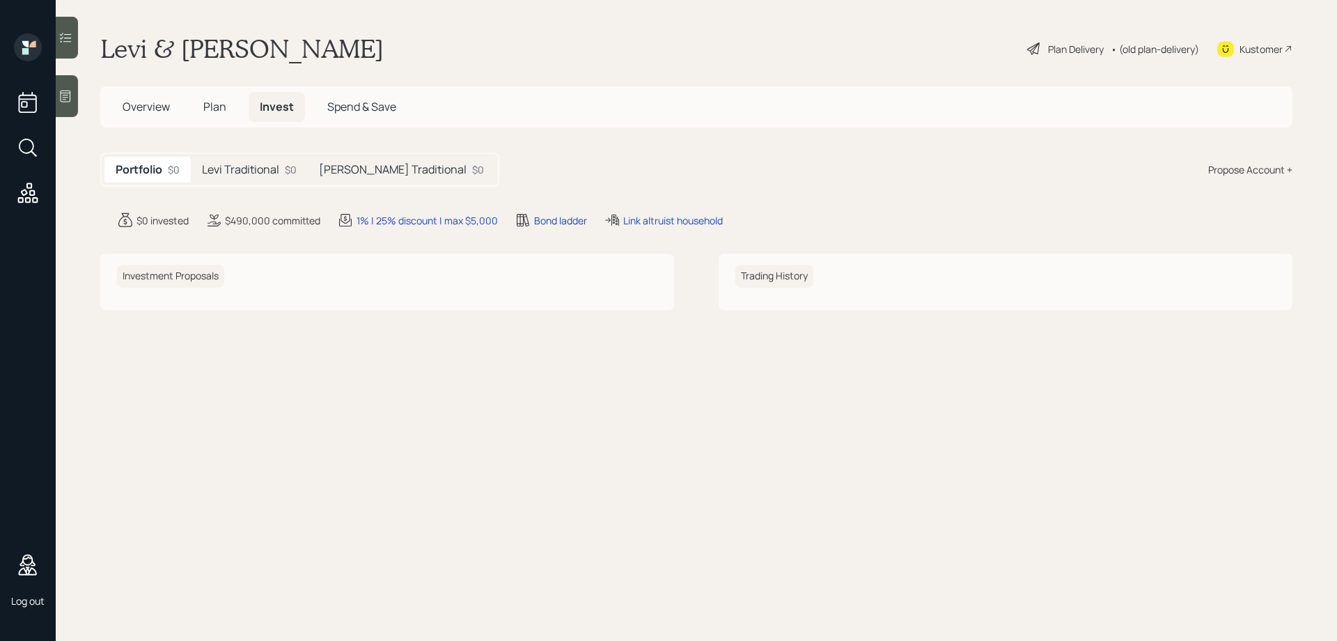
click at [207, 105] on span "Plan" at bounding box center [214, 106] width 23 height 15
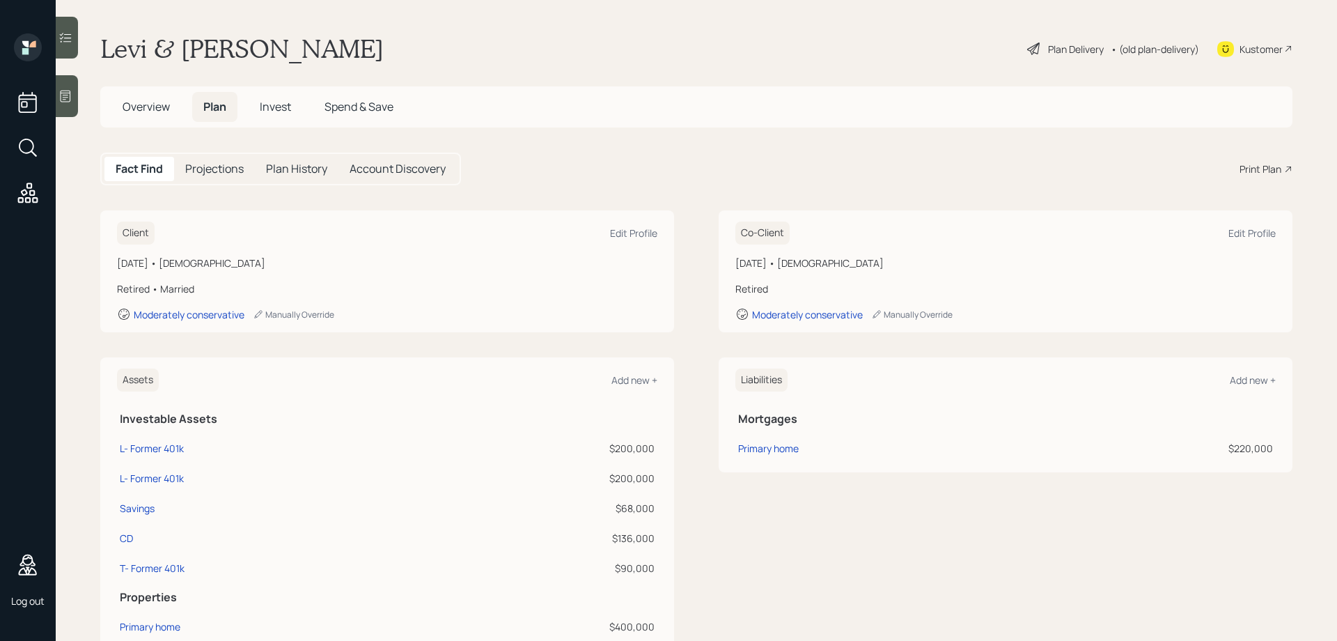
click at [572, 156] on div "Fact Find Projections Plan History Account Discovery Print Plan" at bounding box center [696, 169] width 1193 height 33
click at [1062, 46] on div "Plan Delivery" at bounding box center [1076, 49] width 56 height 15
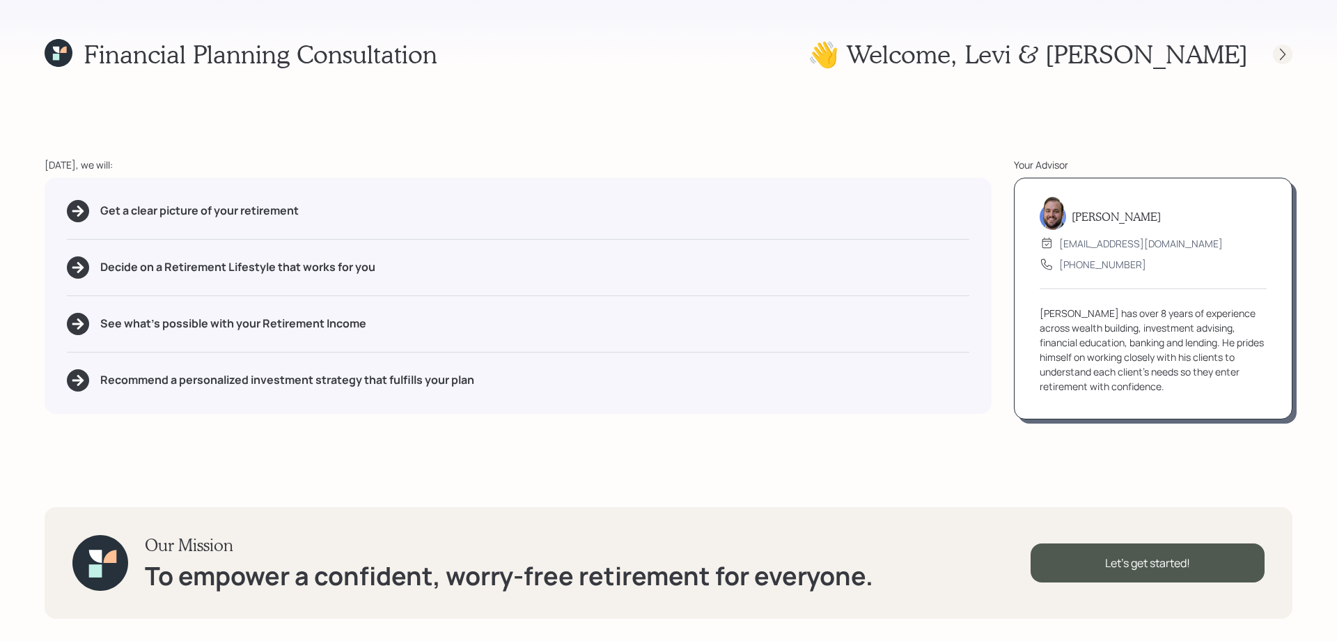
click at [1288, 49] on icon at bounding box center [1283, 54] width 14 height 14
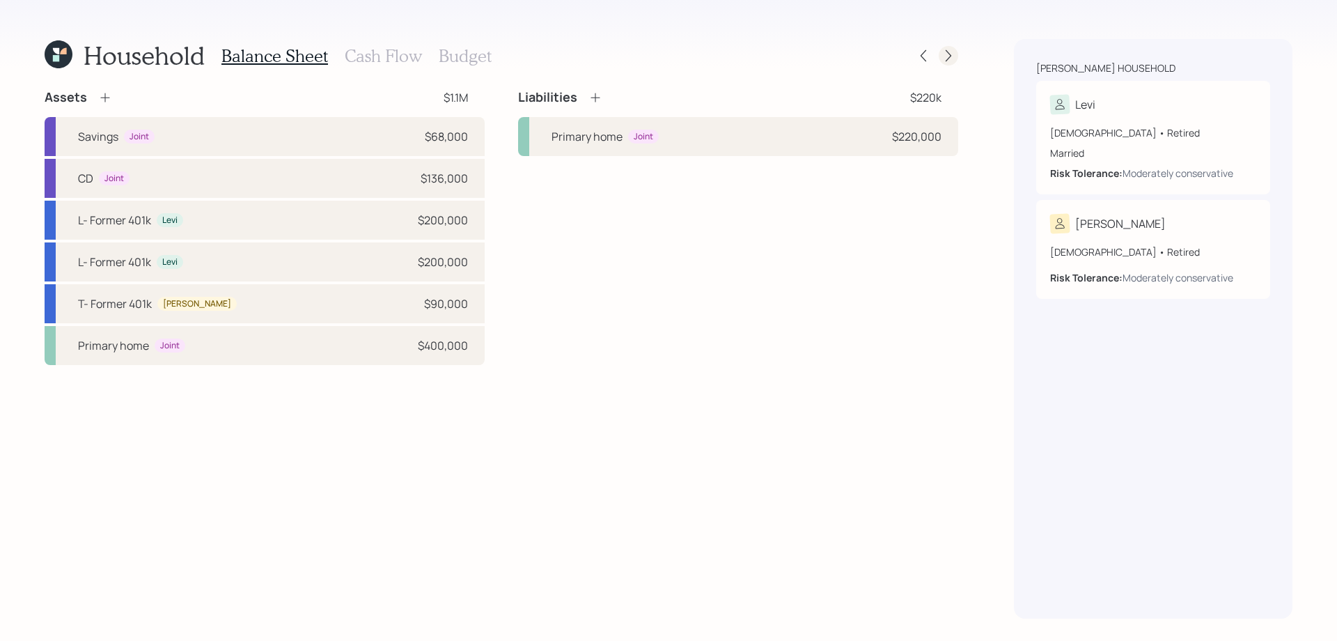
click at [947, 55] on icon at bounding box center [949, 56] width 14 height 14
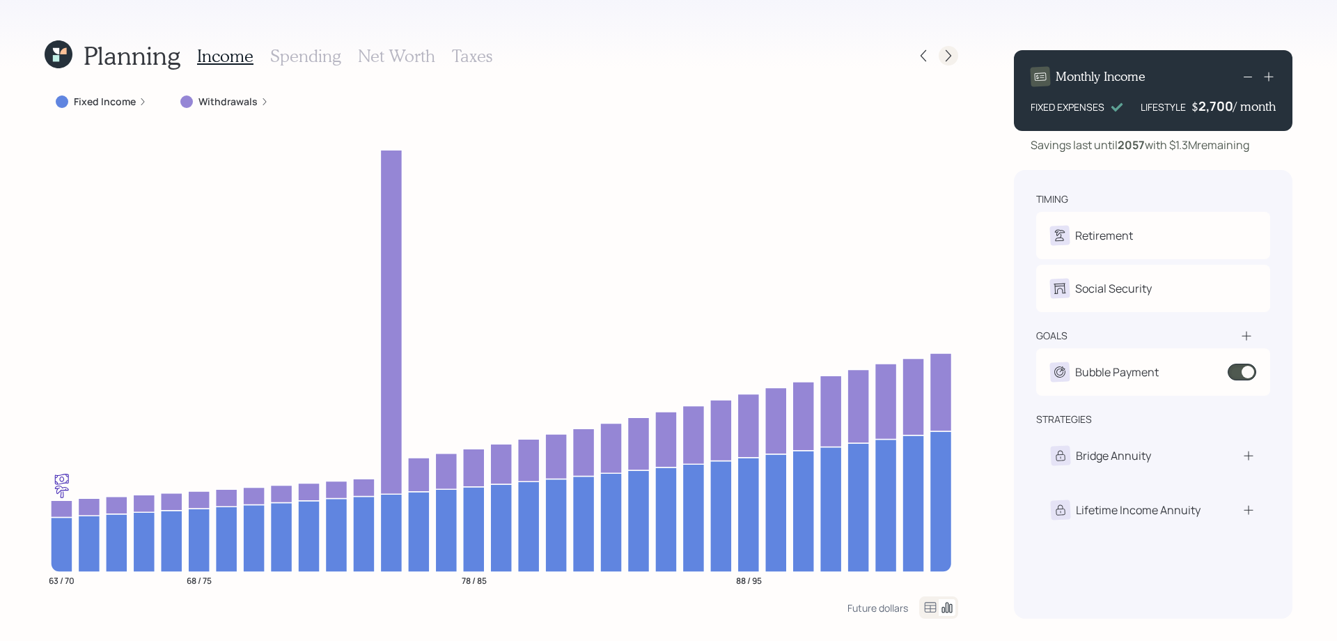
click at [952, 50] on icon at bounding box center [949, 56] width 14 height 14
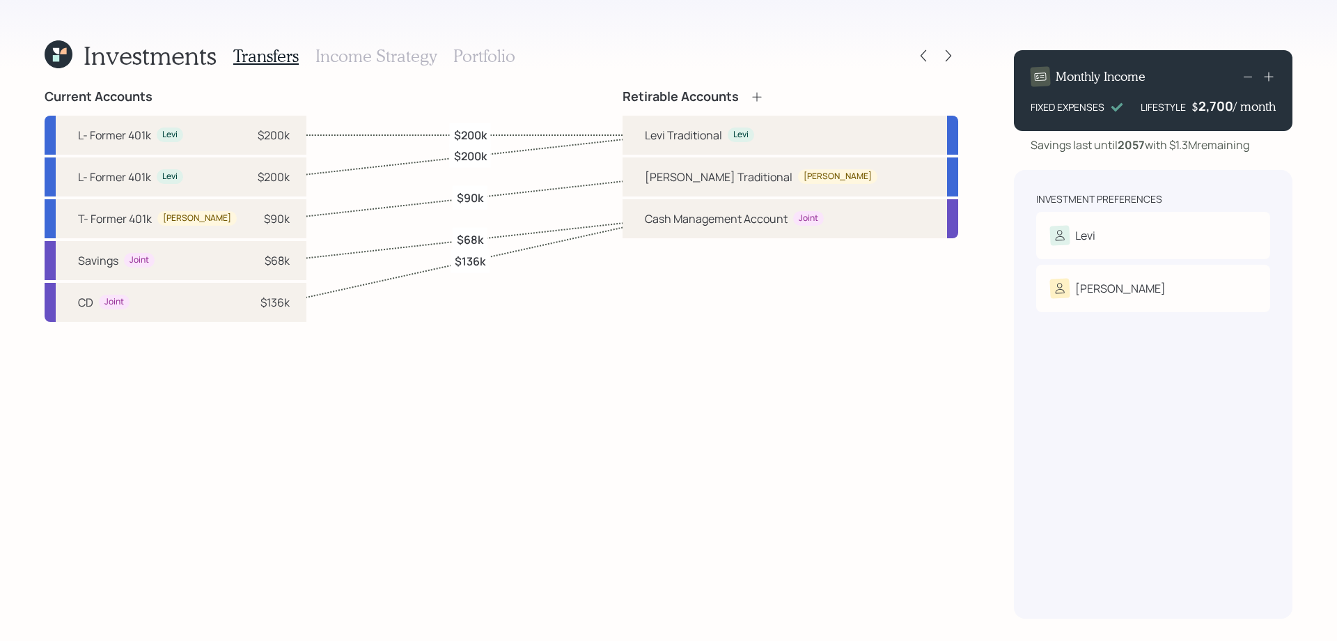
click at [403, 52] on h3 "Income Strategy" at bounding box center [376, 56] width 121 height 20
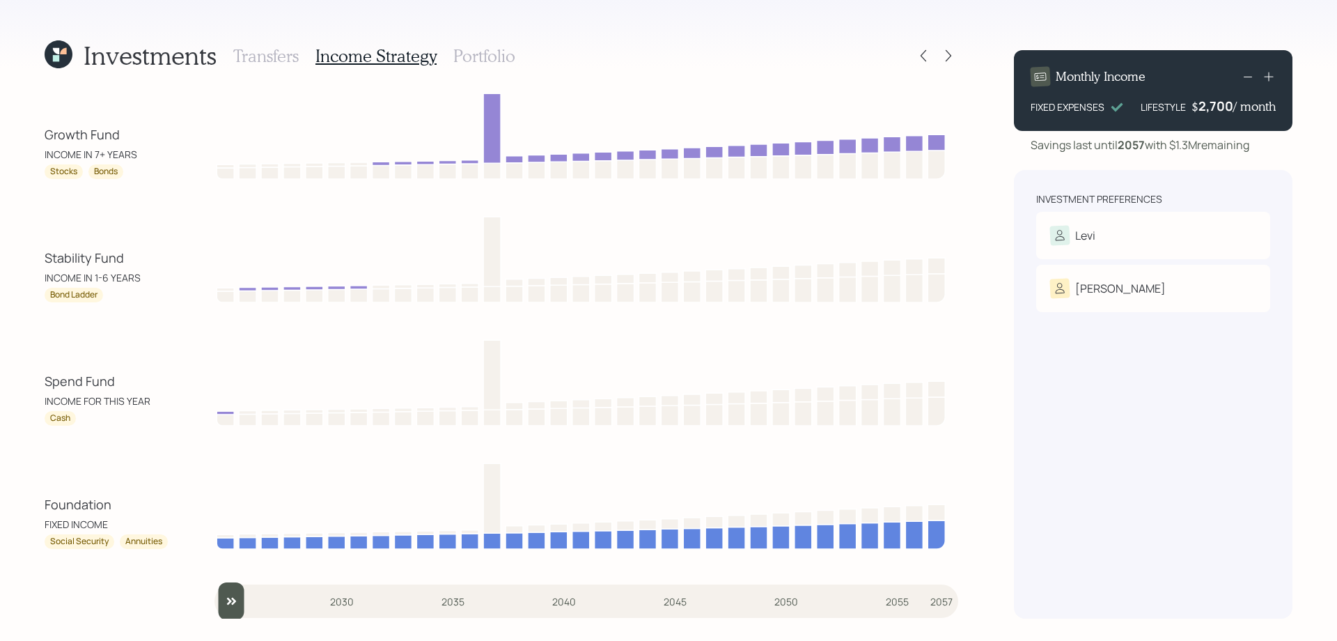
click at [492, 49] on h3 "Portfolio" at bounding box center [484, 56] width 62 height 20
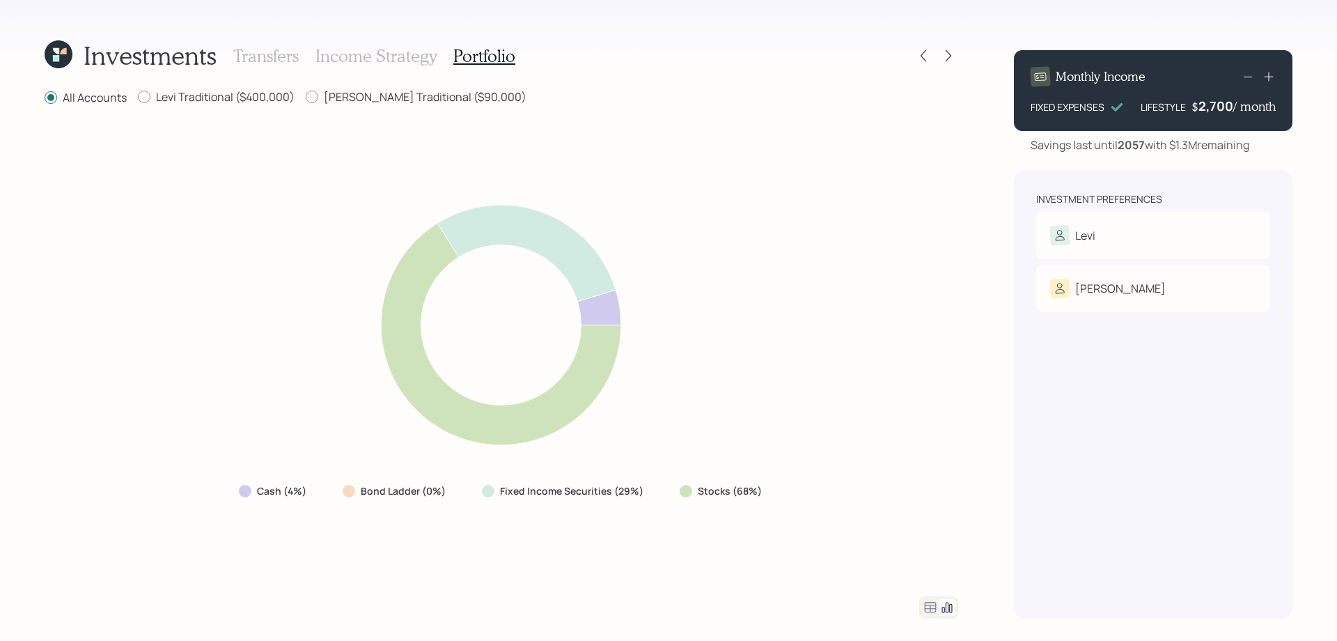
click at [260, 56] on h3 "Transfers" at bounding box center [265, 56] width 65 height 20
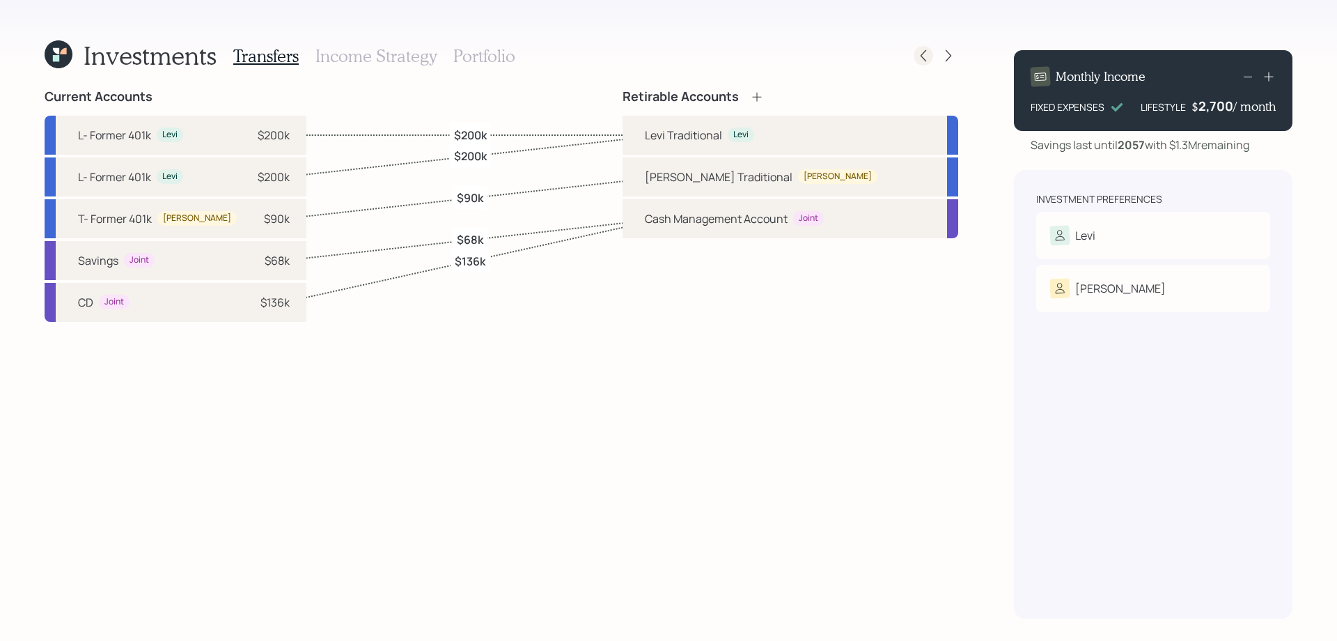
click at [922, 58] on icon at bounding box center [924, 56] width 14 height 14
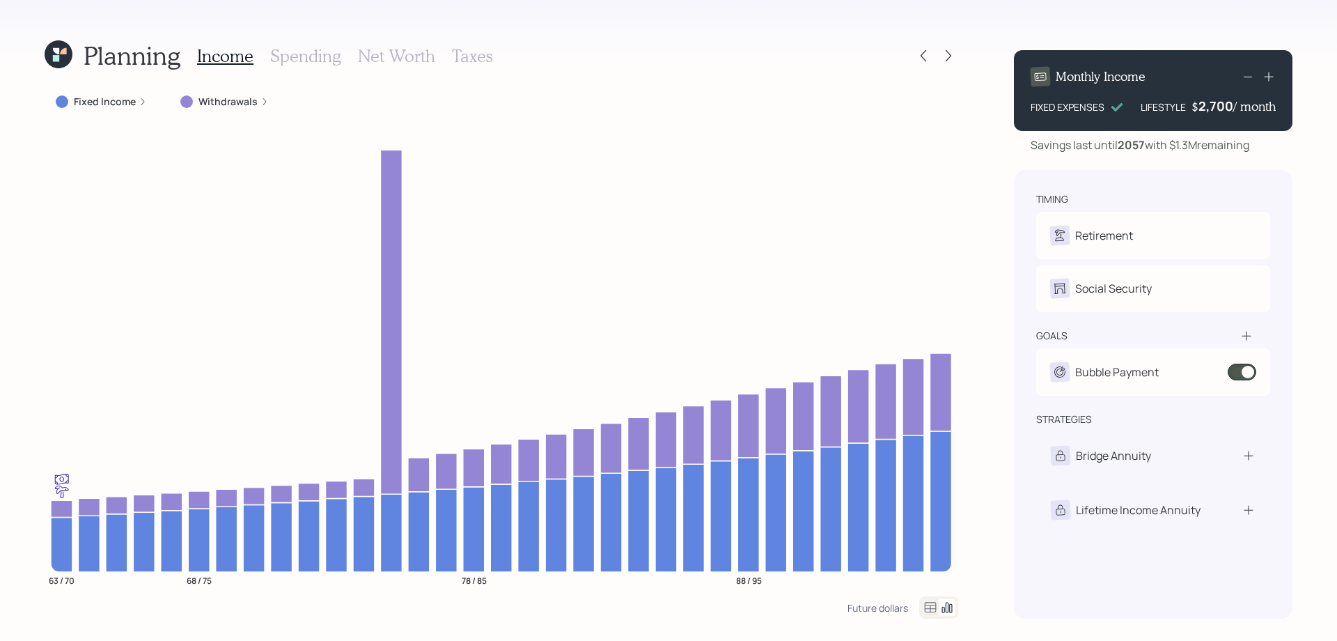
click at [302, 54] on h3 "Spending" at bounding box center [305, 56] width 71 height 20
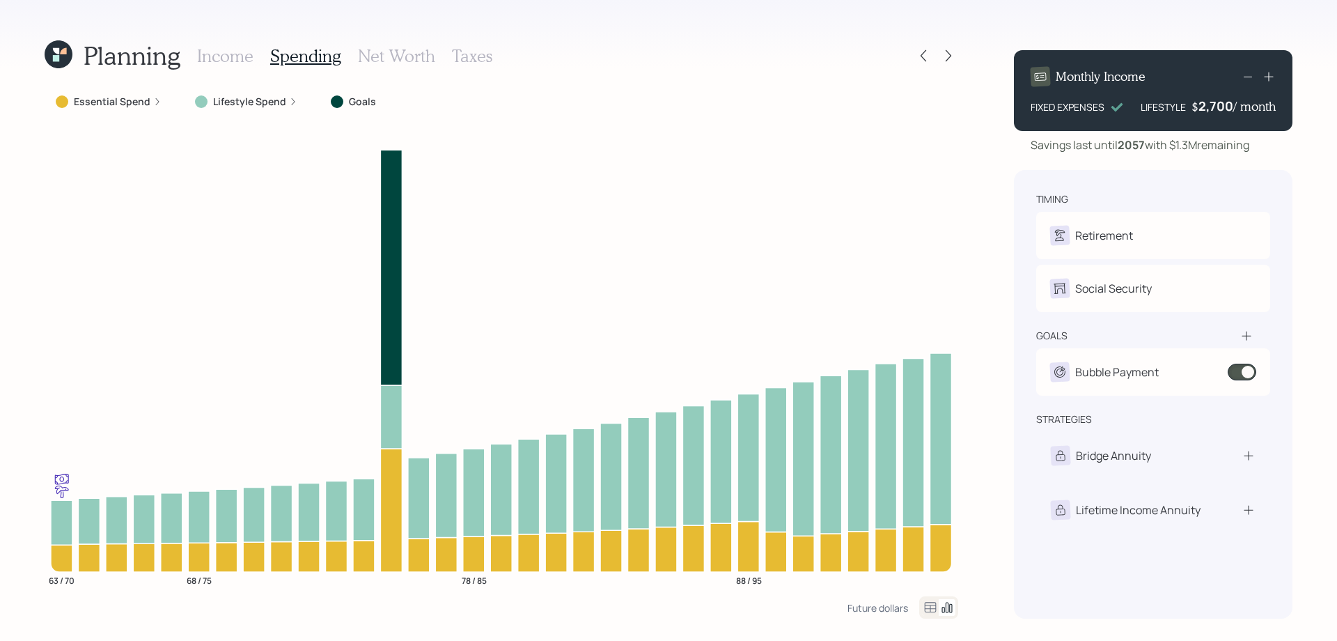
click at [412, 54] on h3 "Net Worth" at bounding box center [396, 56] width 77 height 20
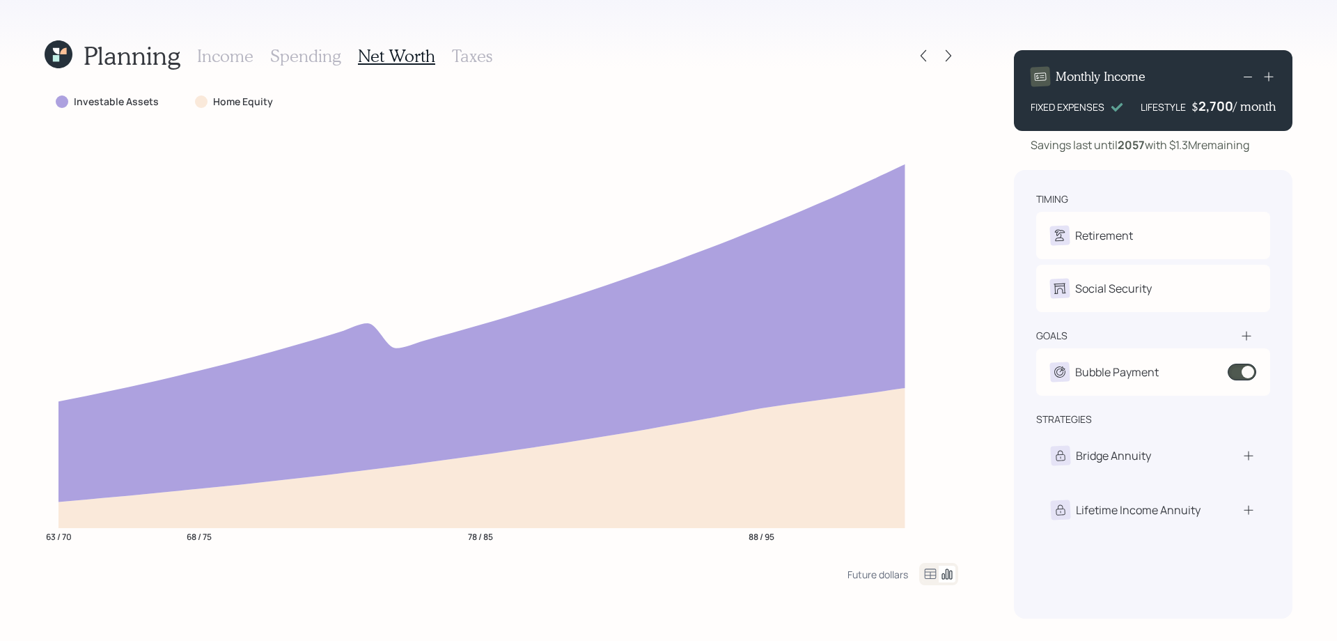
click at [479, 54] on h3 "Taxes" at bounding box center [472, 56] width 40 height 20
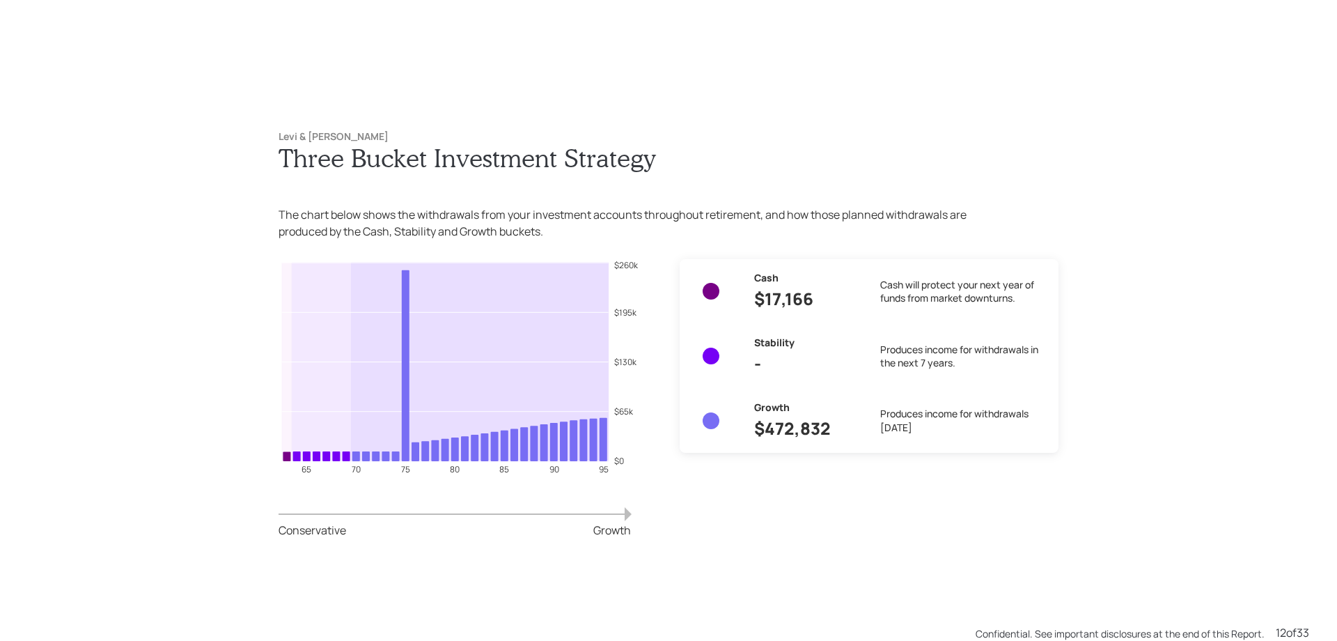
scroll to position [7049, 0]
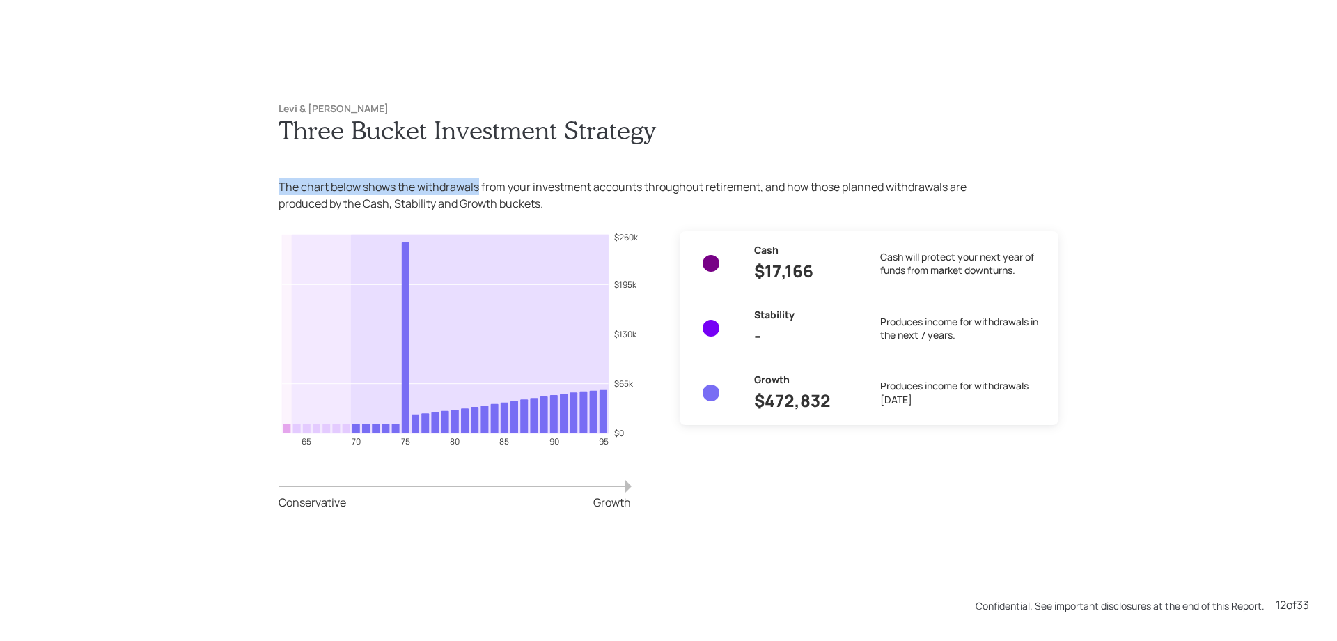
drag, startPoint x: 271, startPoint y: 186, endPoint x: 474, endPoint y: 187, distance: 203.4
click at [474, 187] on div "Levi & Teresita Robancho Three Bucket Investment Strategy The chart below shows…" at bounding box center [669, 323] width 836 height 497
copy p "The chart below shows the withdrawals"
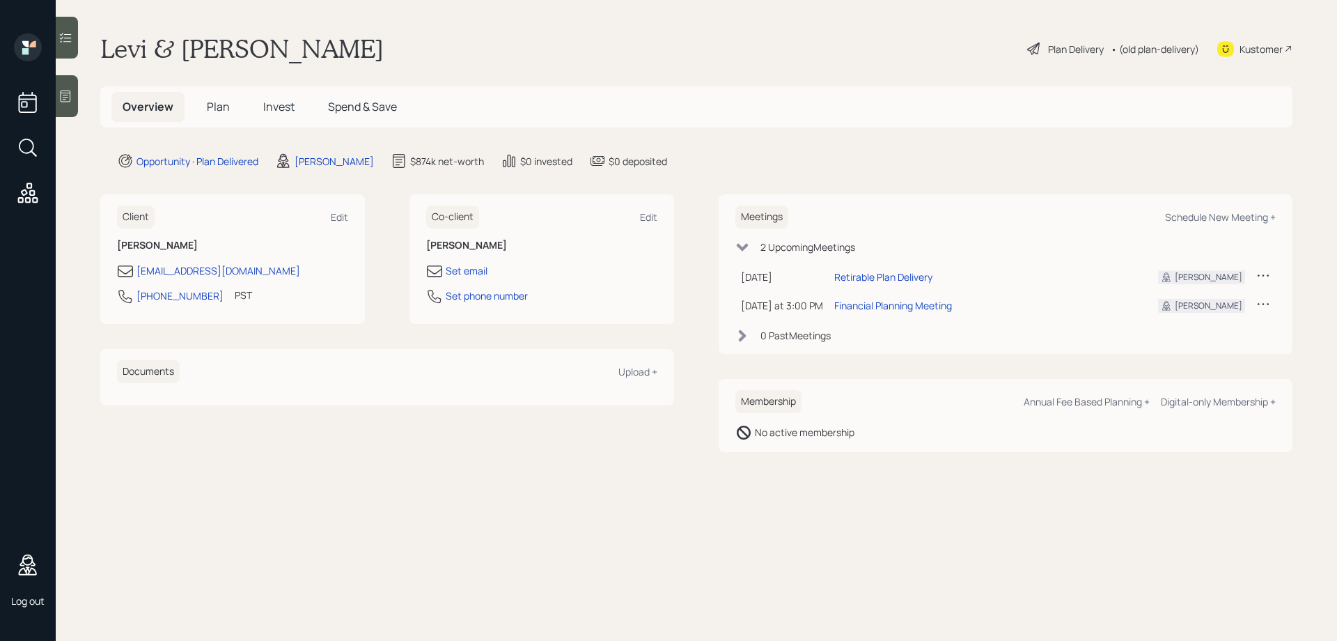
click at [210, 110] on span "Plan" at bounding box center [218, 106] width 23 height 15
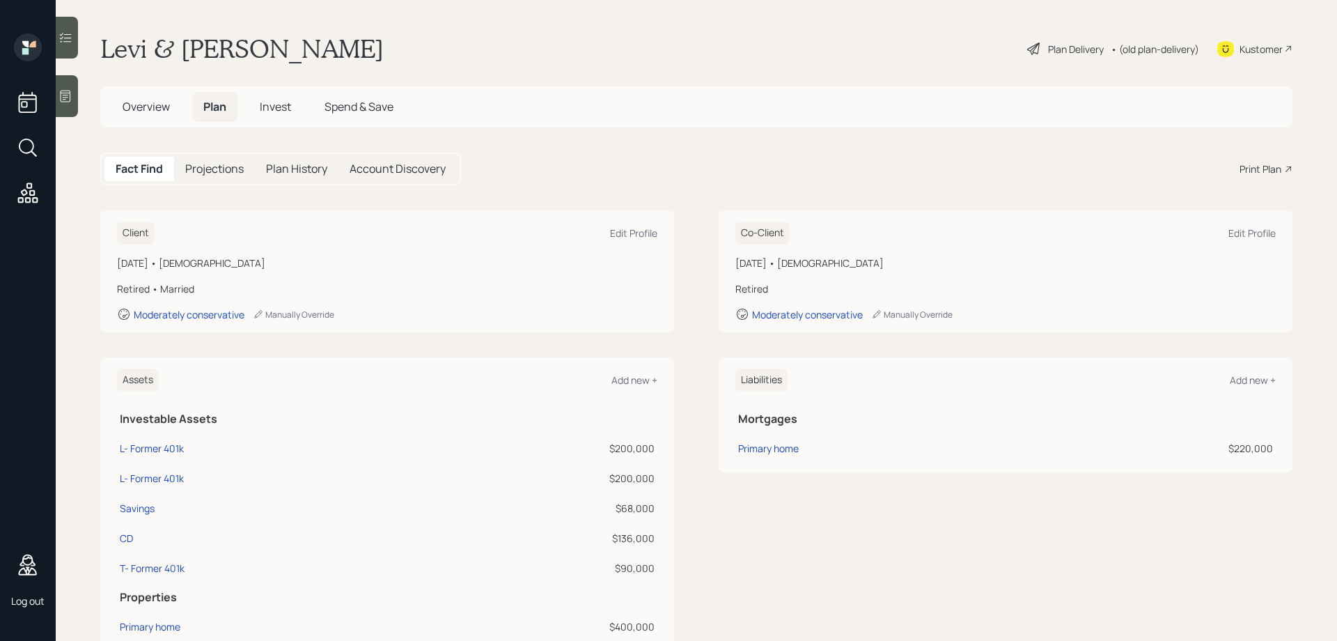
click at [263, 114] on h5 "Invest" at bounding box center [276, 107] width 54 height 30
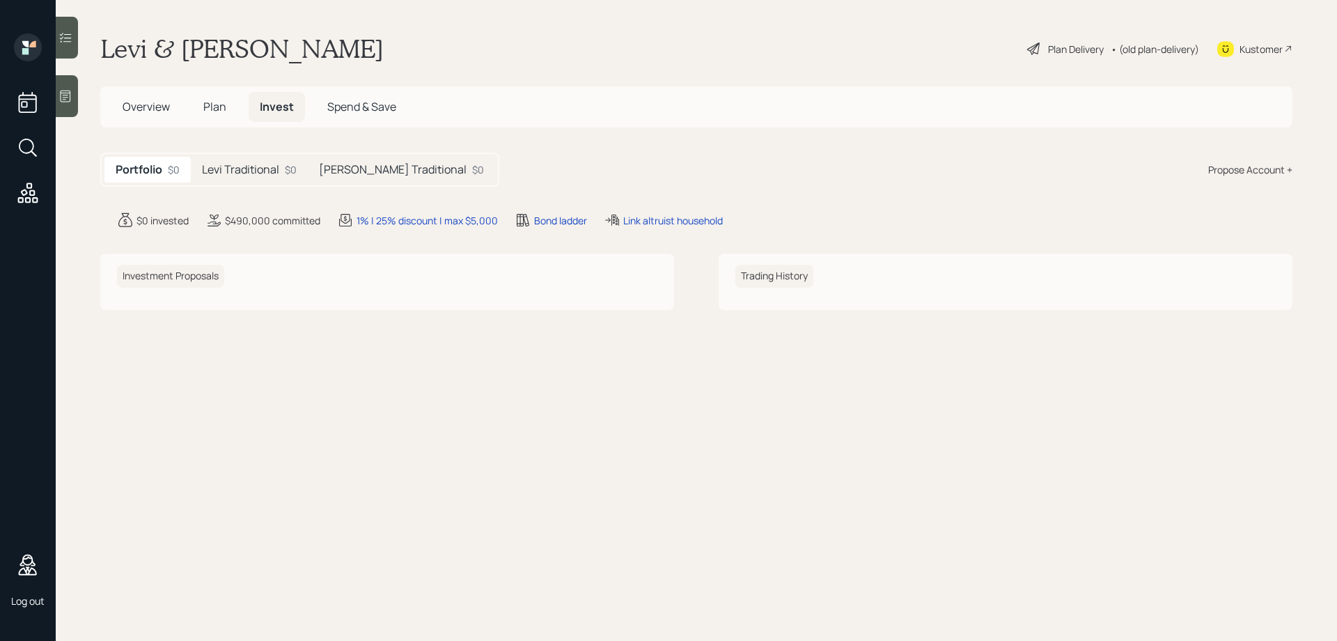
click at [249, 168] on h5 "Levi Traditional" at bounding box center [240, 169] width 77 height 13
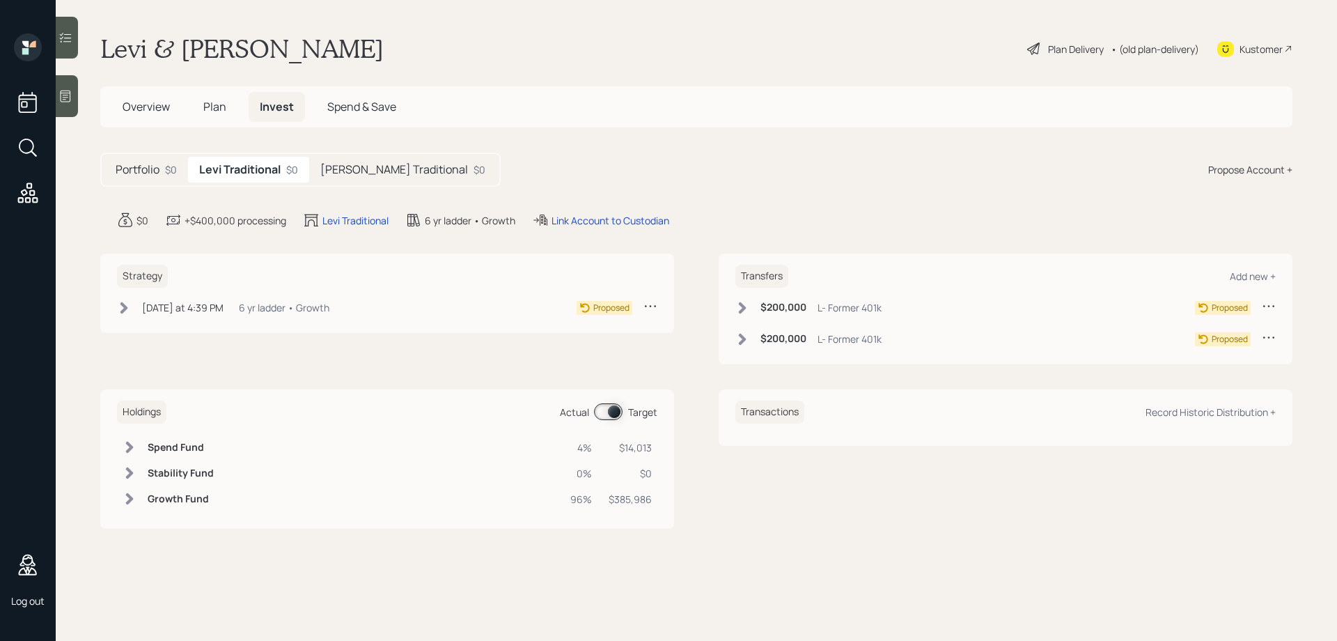
click at [352, 169] on h5 "[PERSON_NAME] Traditional" at bounding box center [394, 169] width 148 height 13
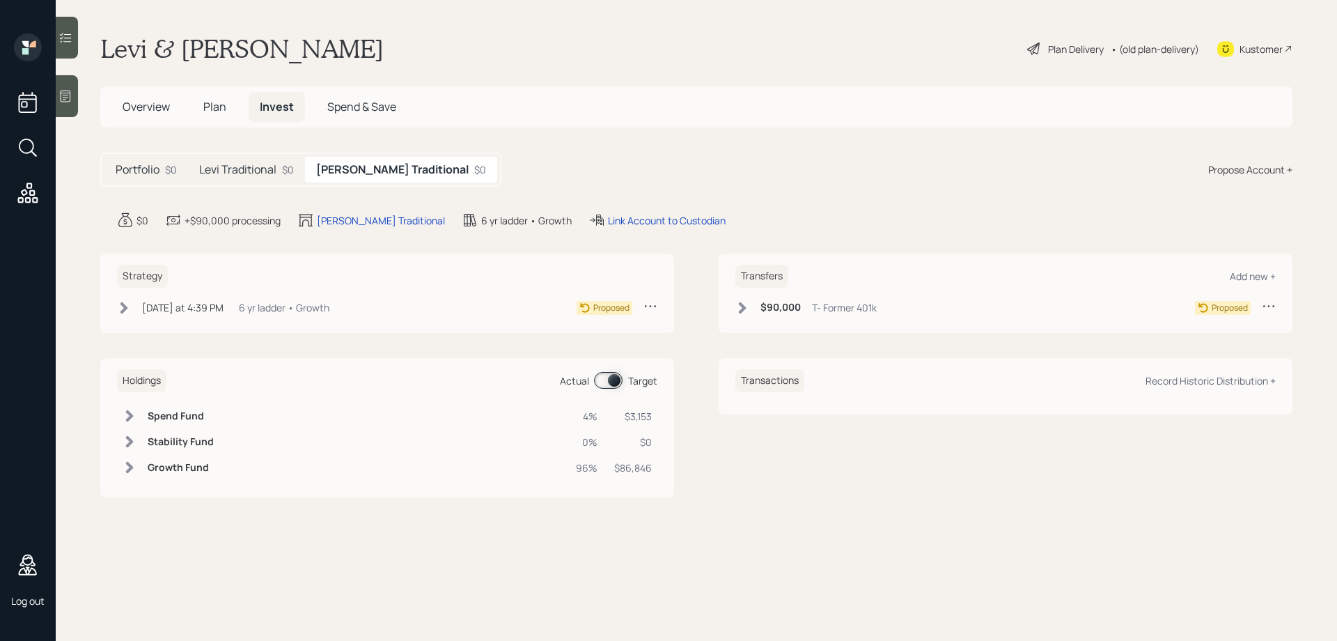
click at [259, 166] on h5 "Levi Traditional" at bounding box center [237, 169] width 77 height 13
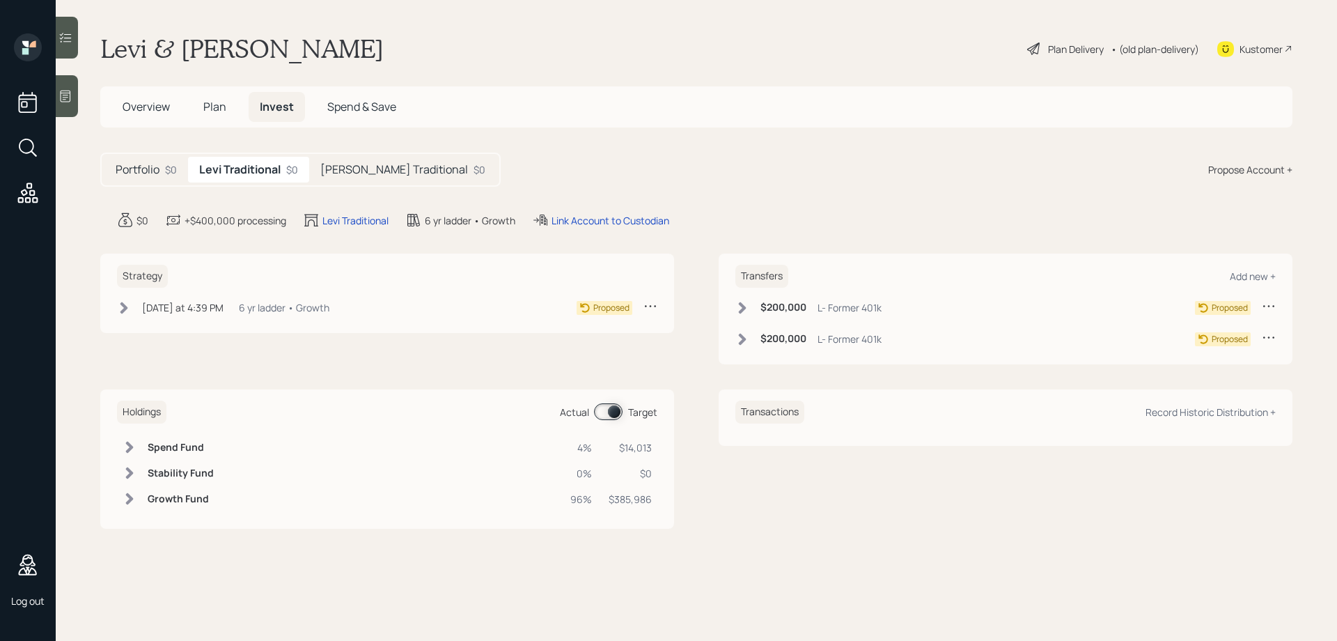
click at [158, 169] on h5 "Portfolio" at bounding box center [138, 169] width 44 height 13
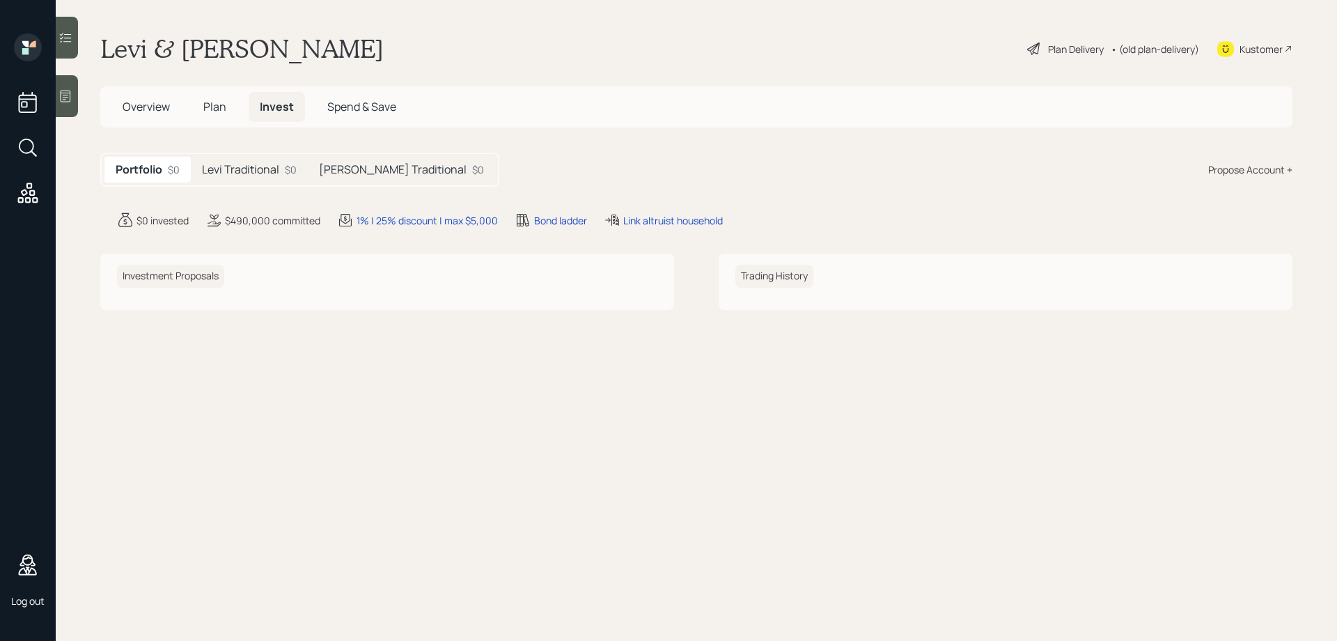
click at [313, 168] on div "Teresita Traditional $0" at bounding box center [401, 170] width 187 height 26
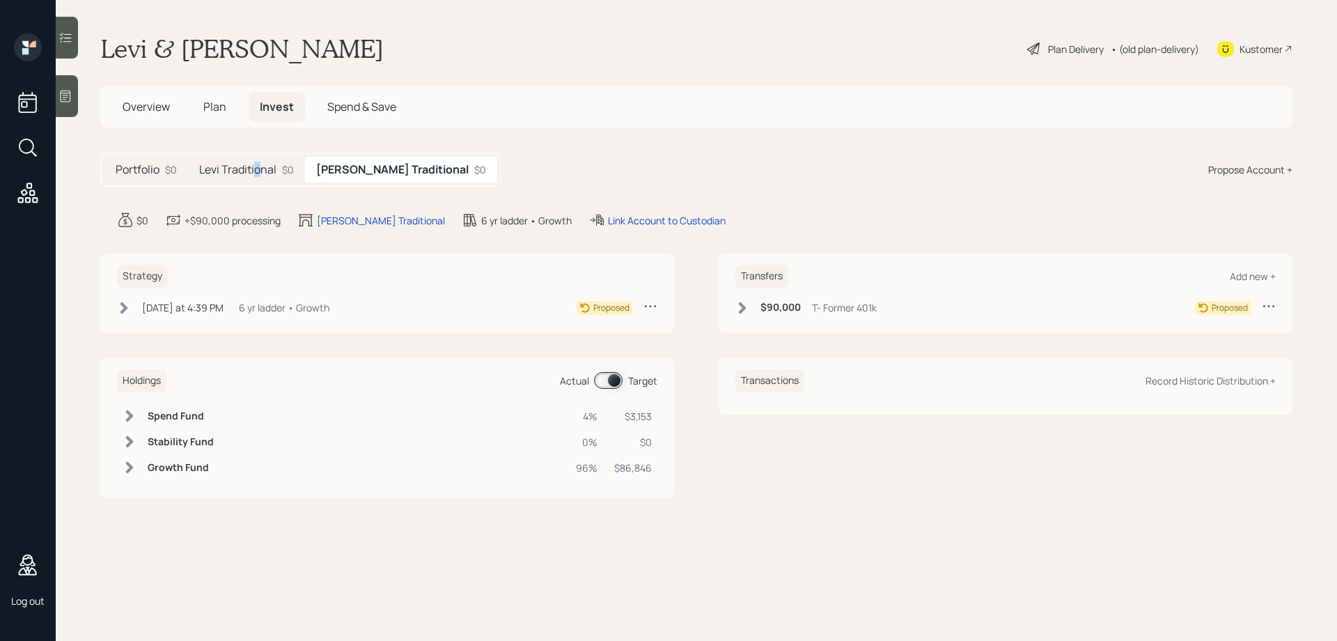
click at [258, 169] on h5 "Levi Traditional" at bounding box center [237, 169] width 77 height 13
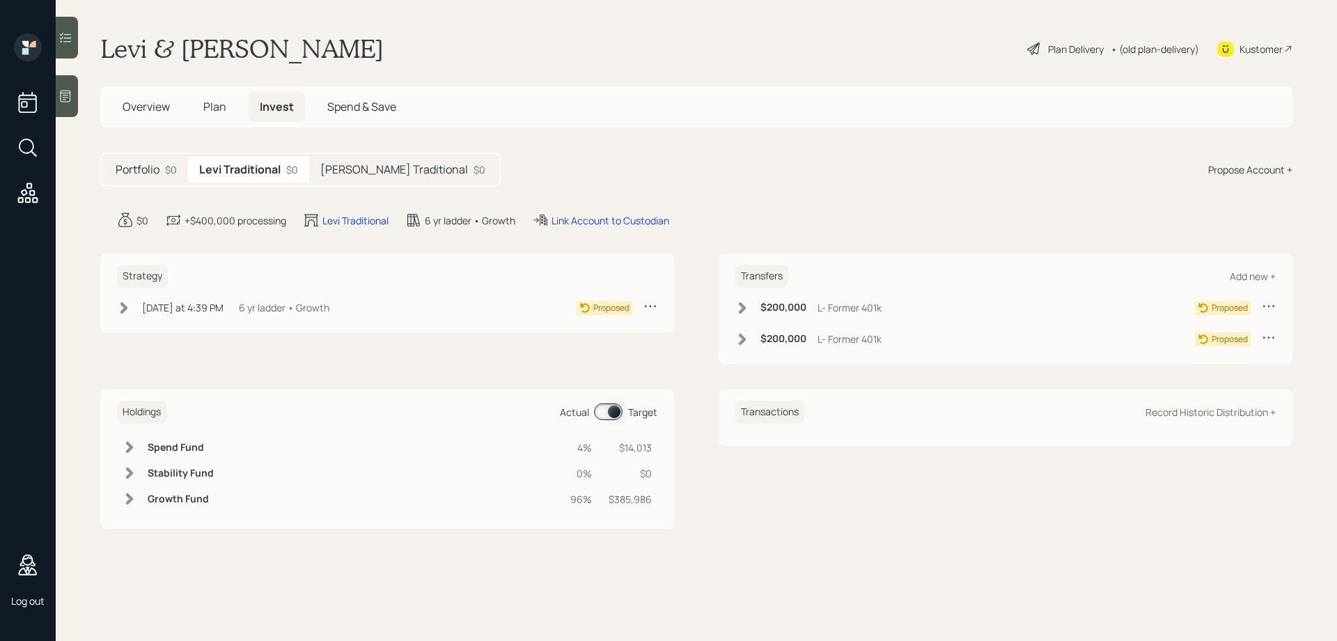
click at [535, 158] on div "Portfolio $0 Levi Traditional $0 Teresita Traditional $0 Propose Account +" at bounding box center [696, 170] width 1193 height 34
click at [214, 107] on span "Plan" at bounding box center [214, 106] width 23 height 15
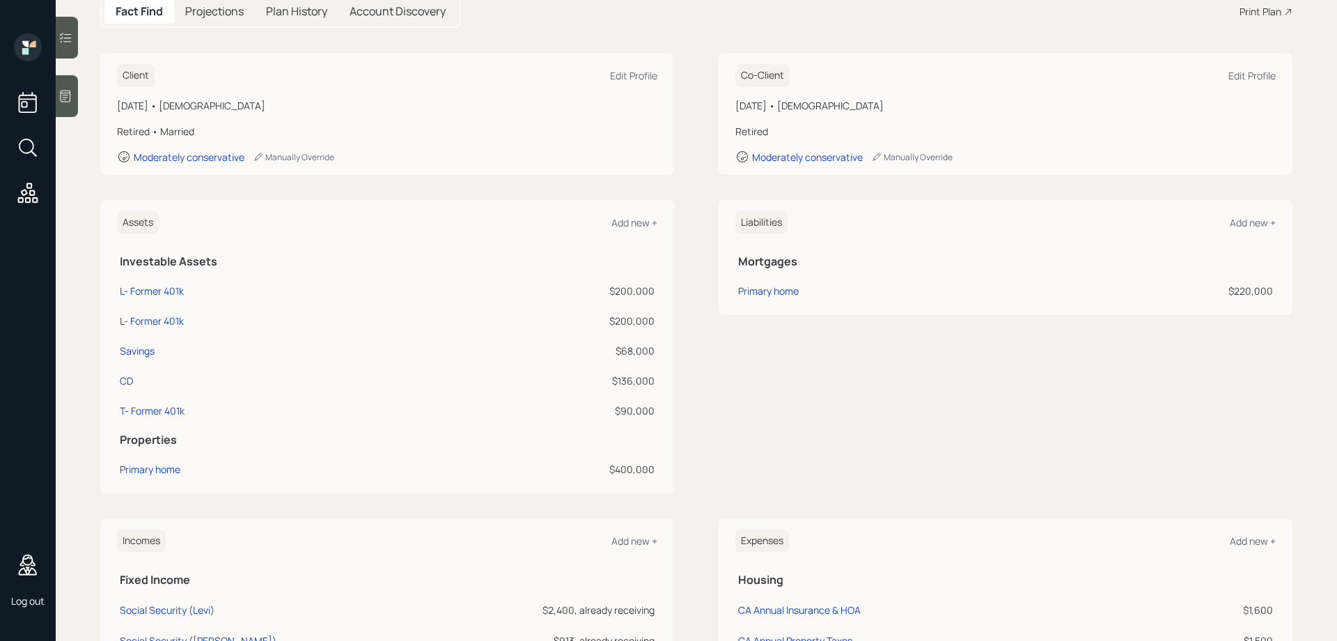
scroll to position [163, 0]
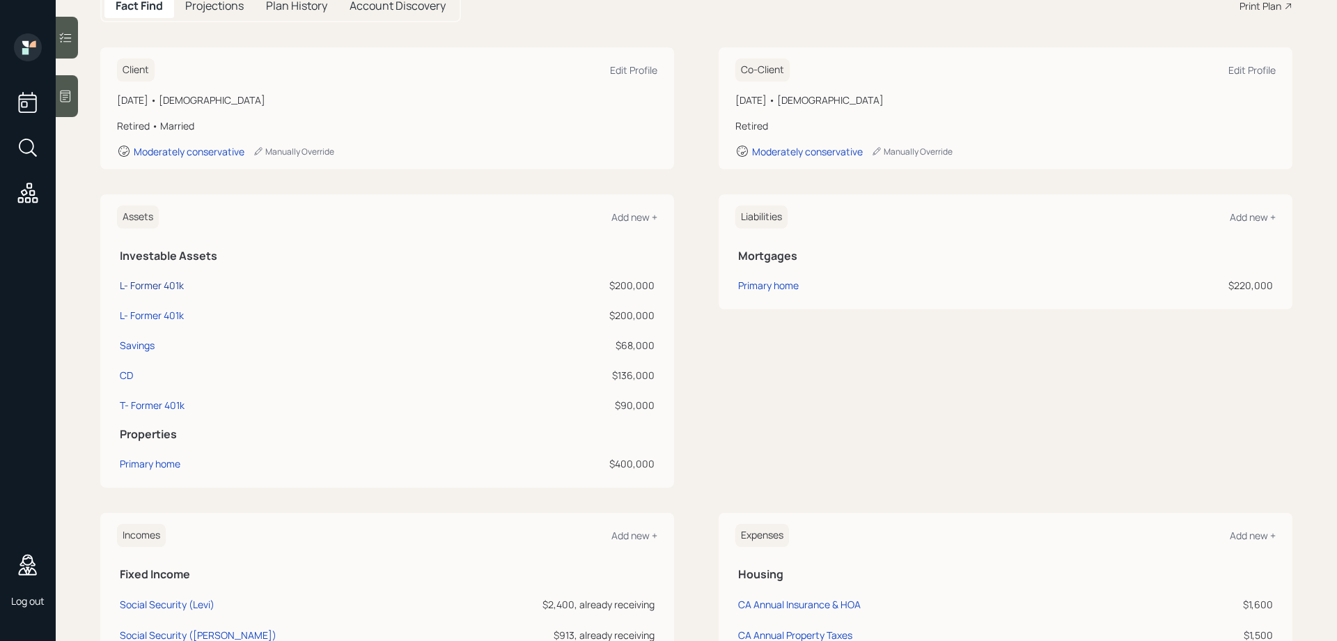
click at [160, 286] on div "L- Former 401k" at bounding box center [152, 285] width 64 height 15
select select "ira"
select select "balanced"
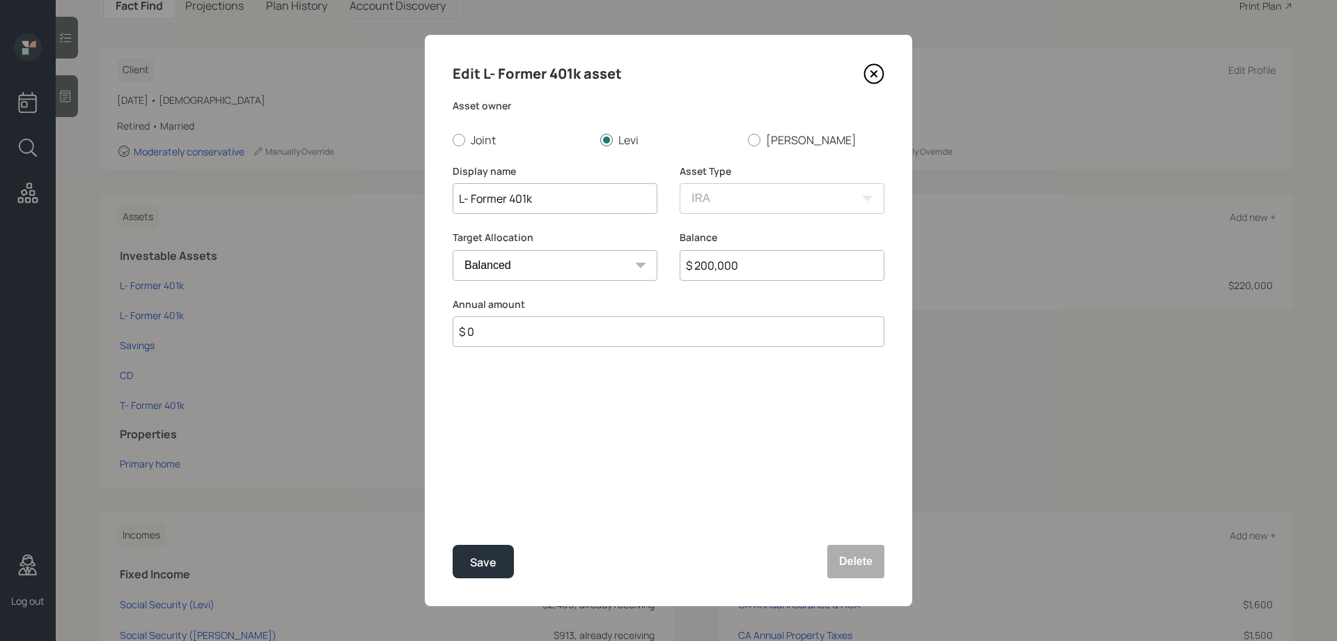
click at [879, 73] on icon at bounding box center [874, 73] width 21 height 21
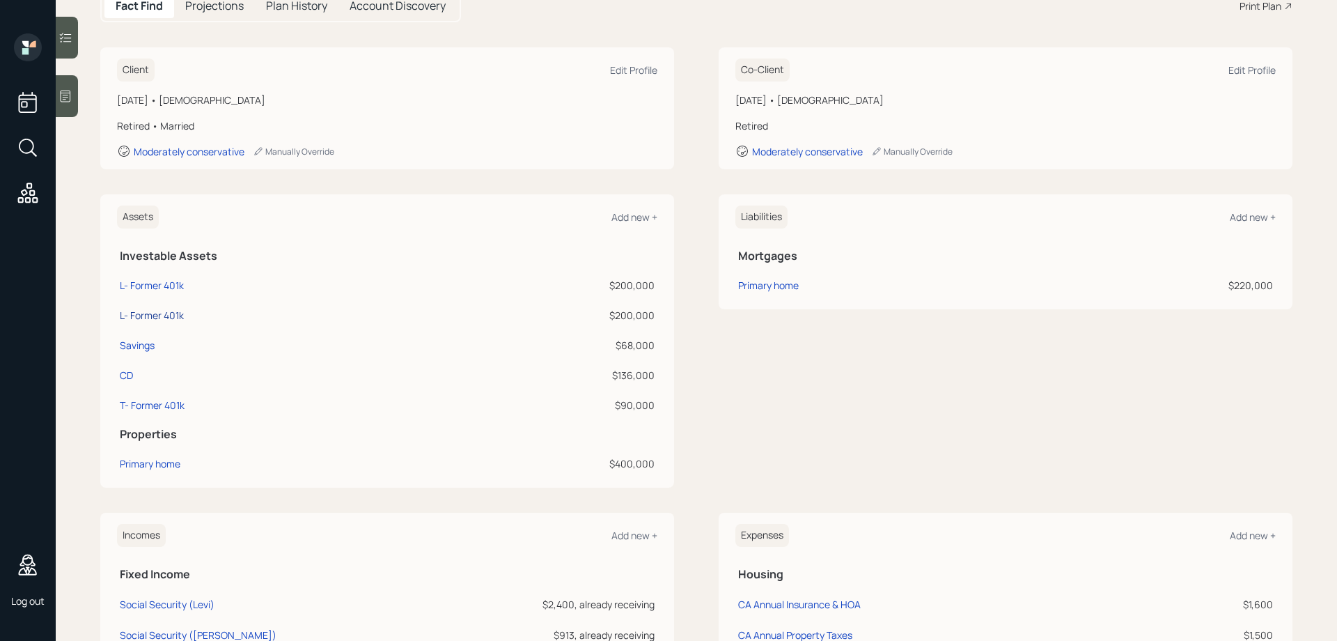
click at [166, 312] on div "L- Former 401k" at bounding box center [152, 315] width 64 height 15
select select "ira"
select select "balanced"
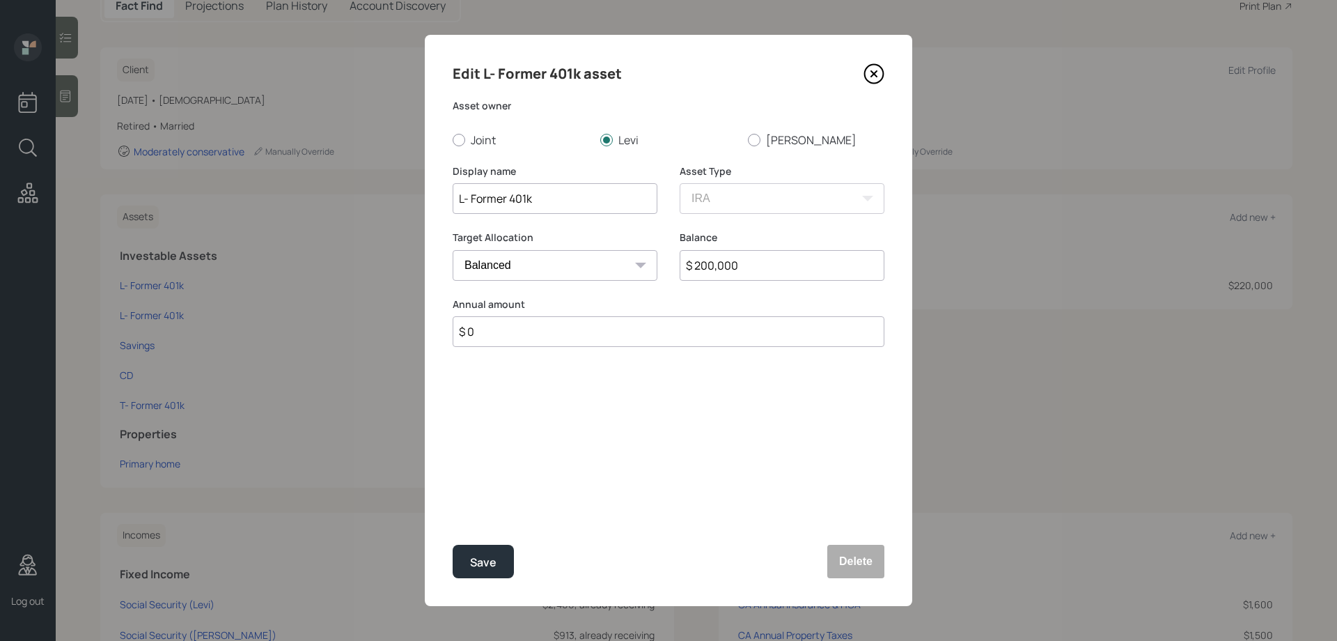
click at [879, 68] on icon at bounding box center [874, 73] width 21 height 21
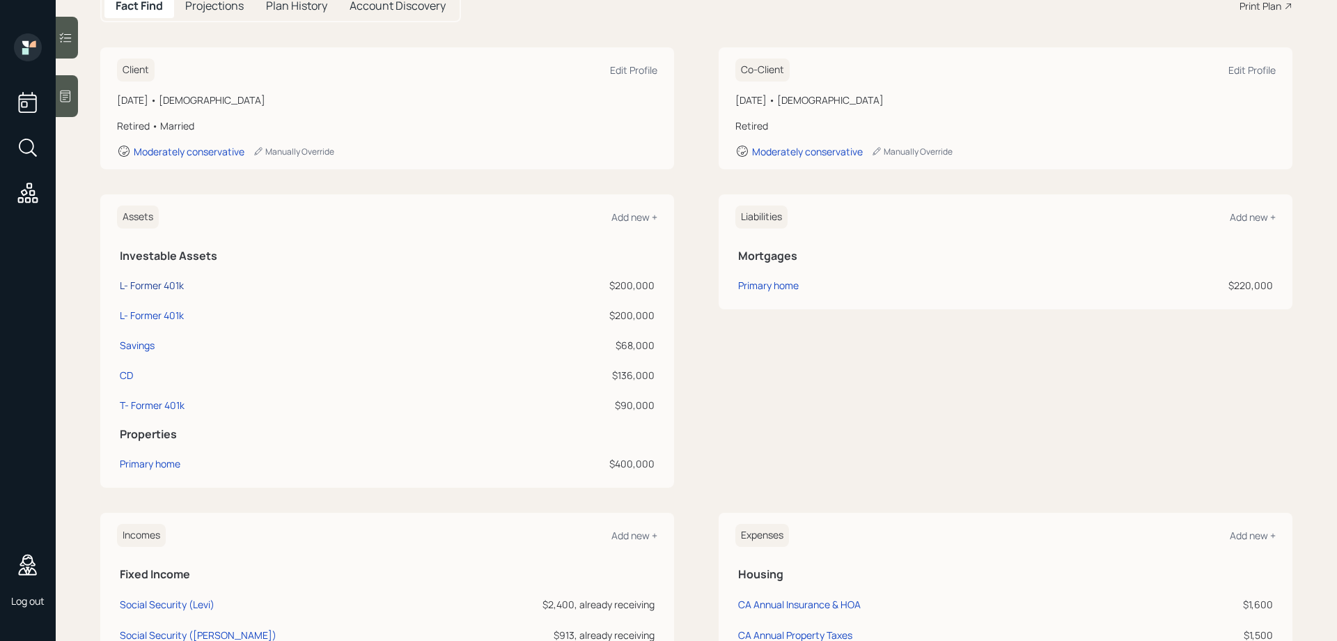
click at [173, 286] on div "L- Former 401k" at bounding box center [152, 285] width 64 height 15
select select "ira"
select select "balanced"
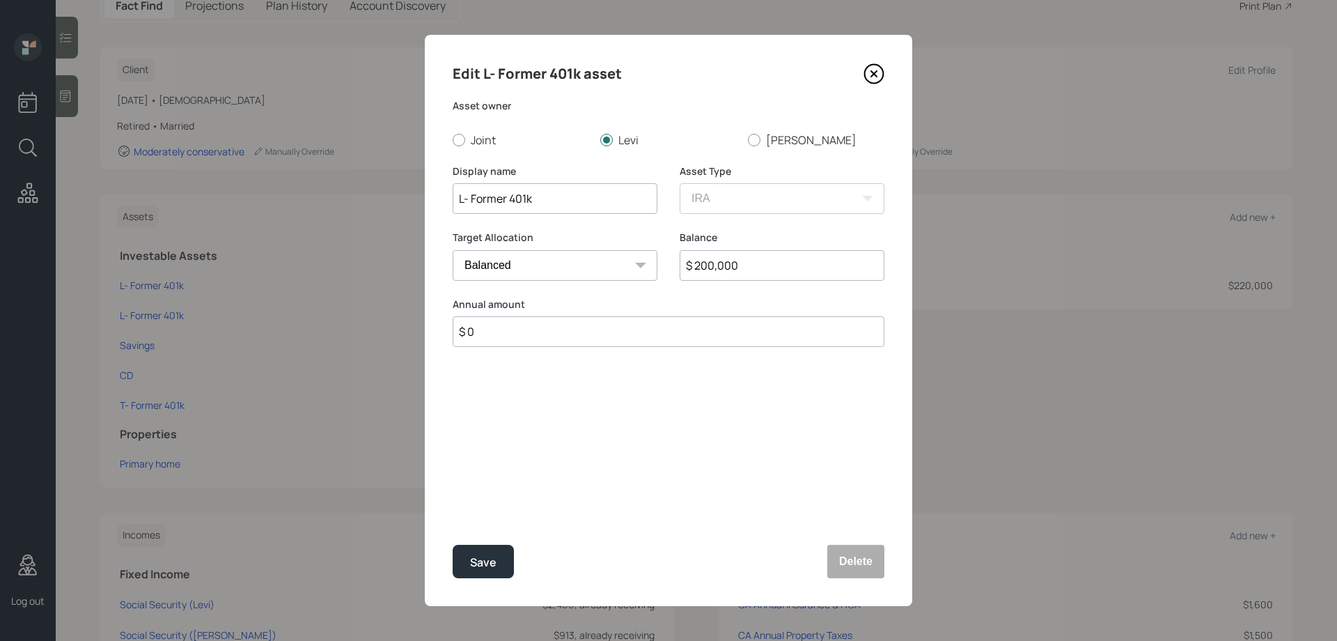
click at [876, 72] on icon at bounding box center [874, 74] width 6 height 6
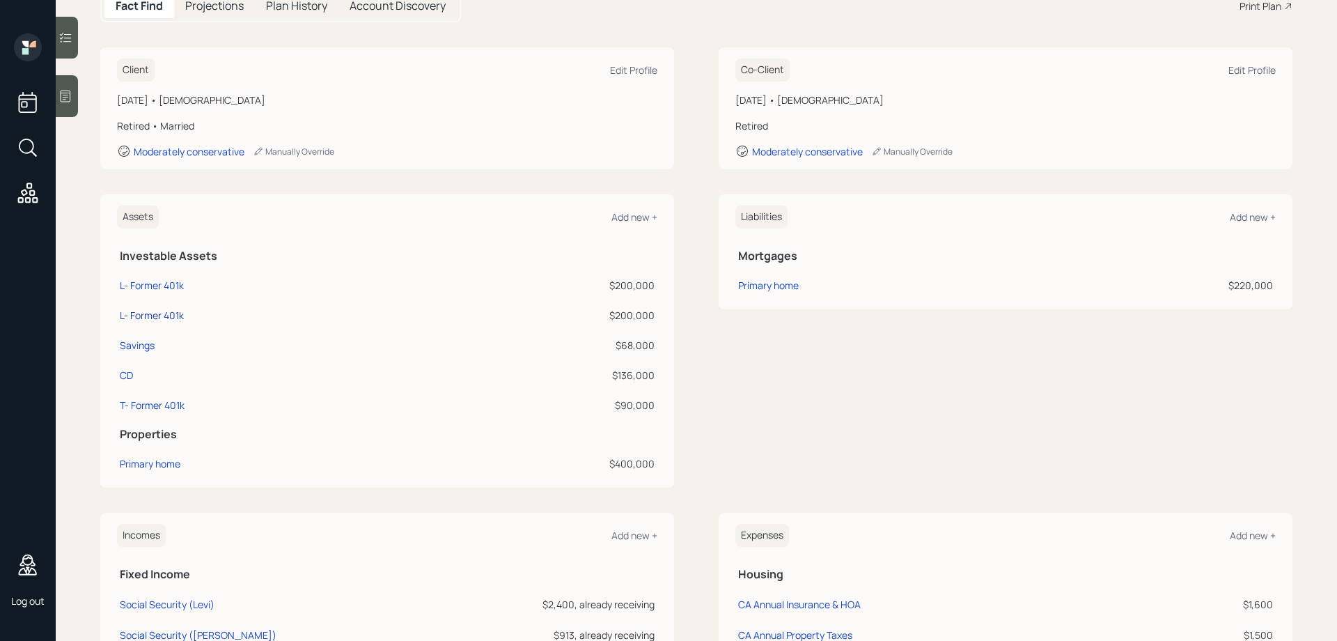
click at [166, 311] on div "L- Former 401k" at bounding box center [152, 315] width 64 height 15
select select "ira"
select select "balanced"
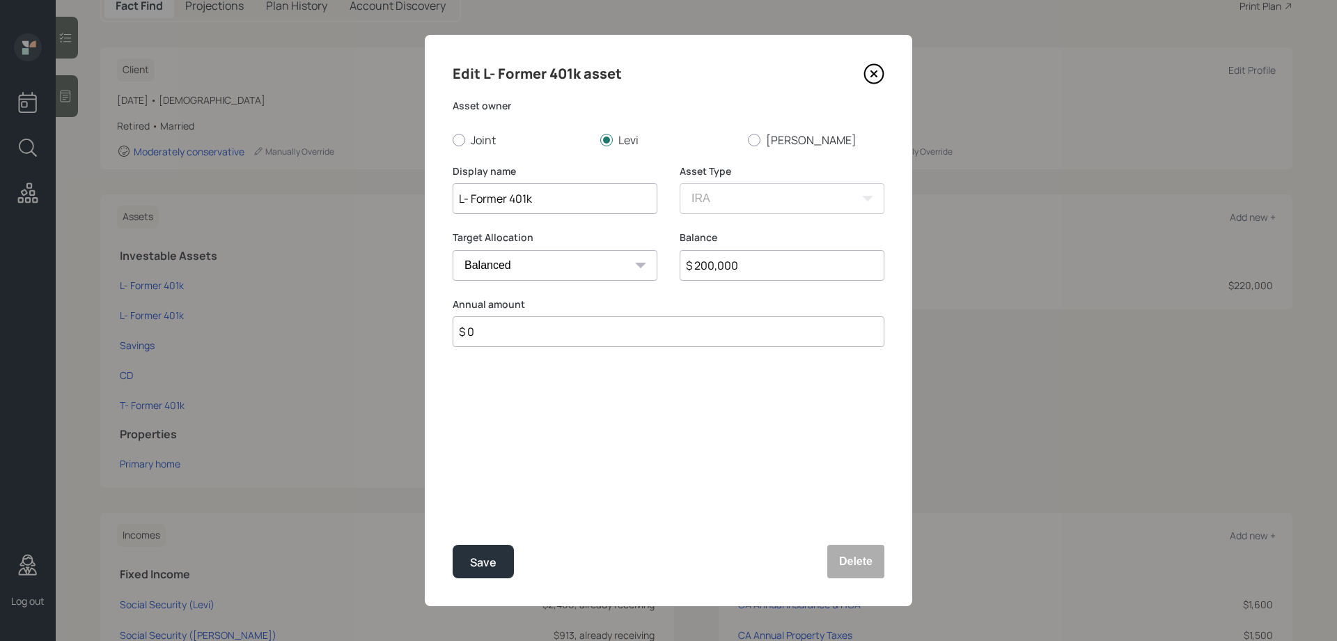
click at [874, 70] on icon at bounding box center [874, 73] width 21 height 21
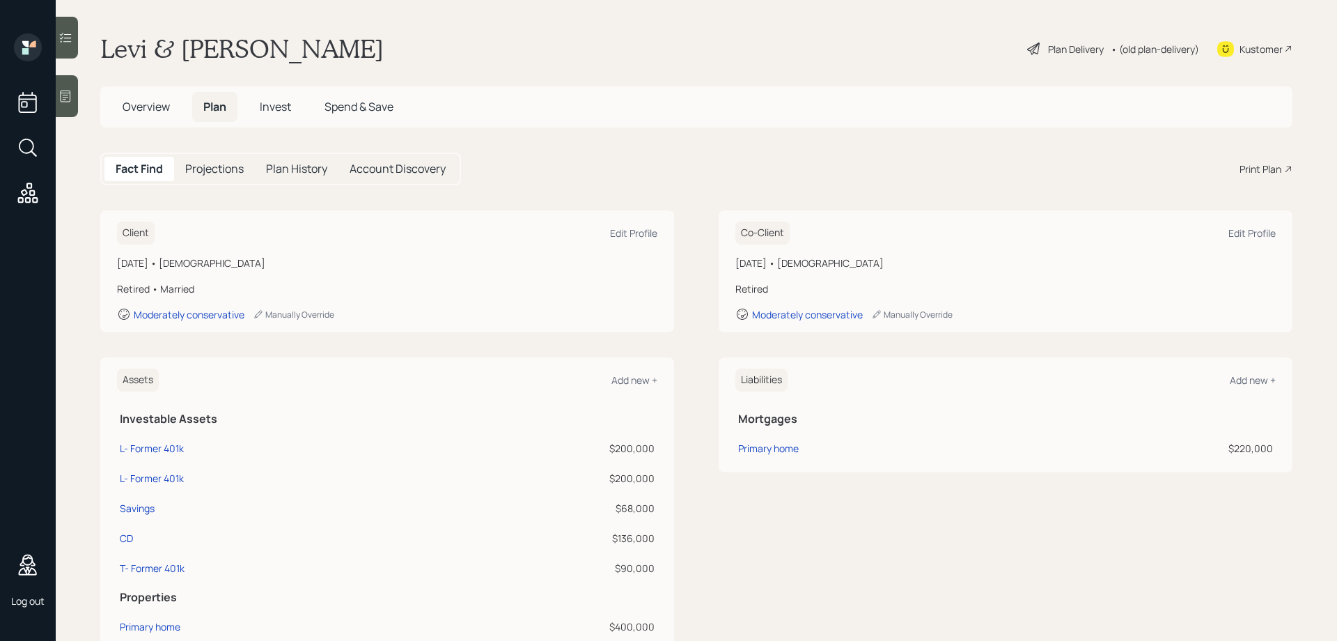
click at [1056, 44] on div "Plan Delivery" at bounding box center [1076, 49] width 56 height 15
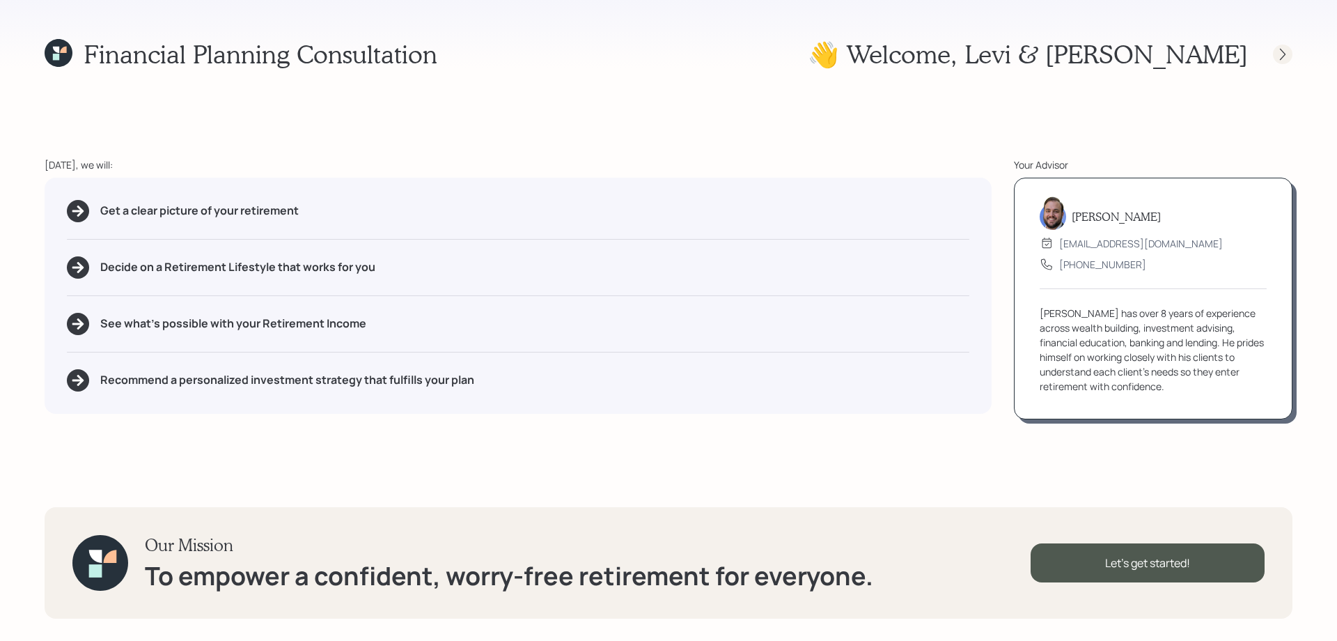
click at [1286, 53] on icon at bounding box center [1283, 54] width 14 height 14
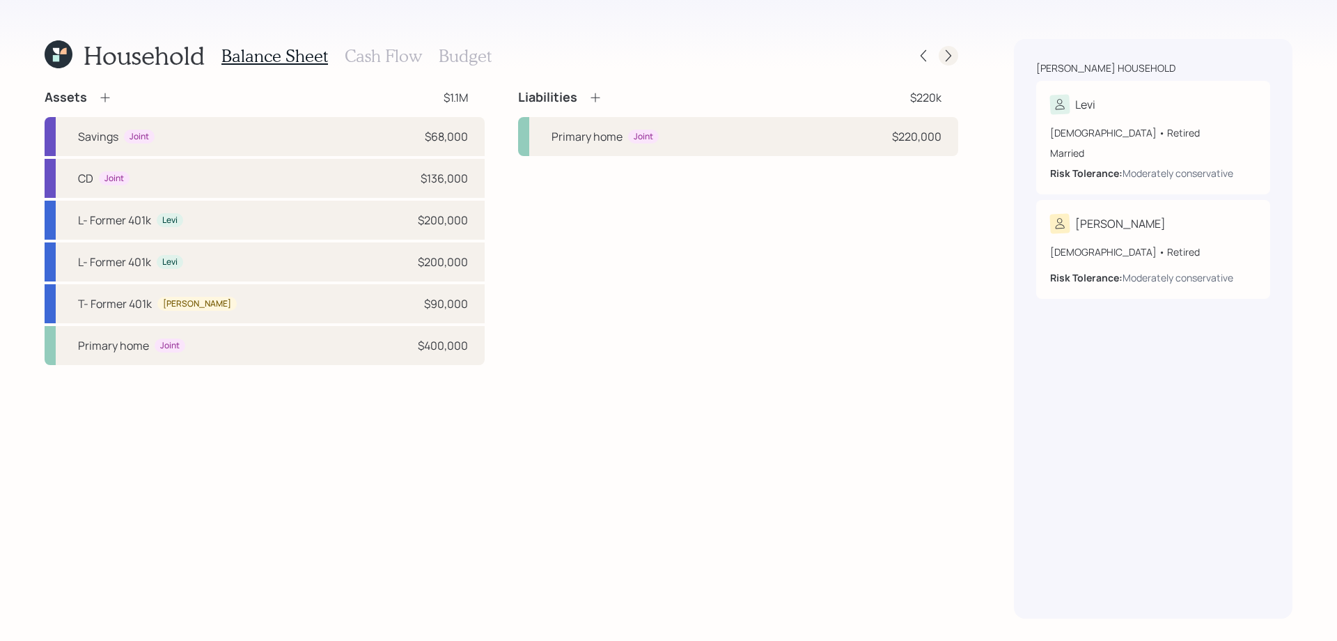
click at [951, 57] on icon at bounding box center [949, 56] width 14 height 14
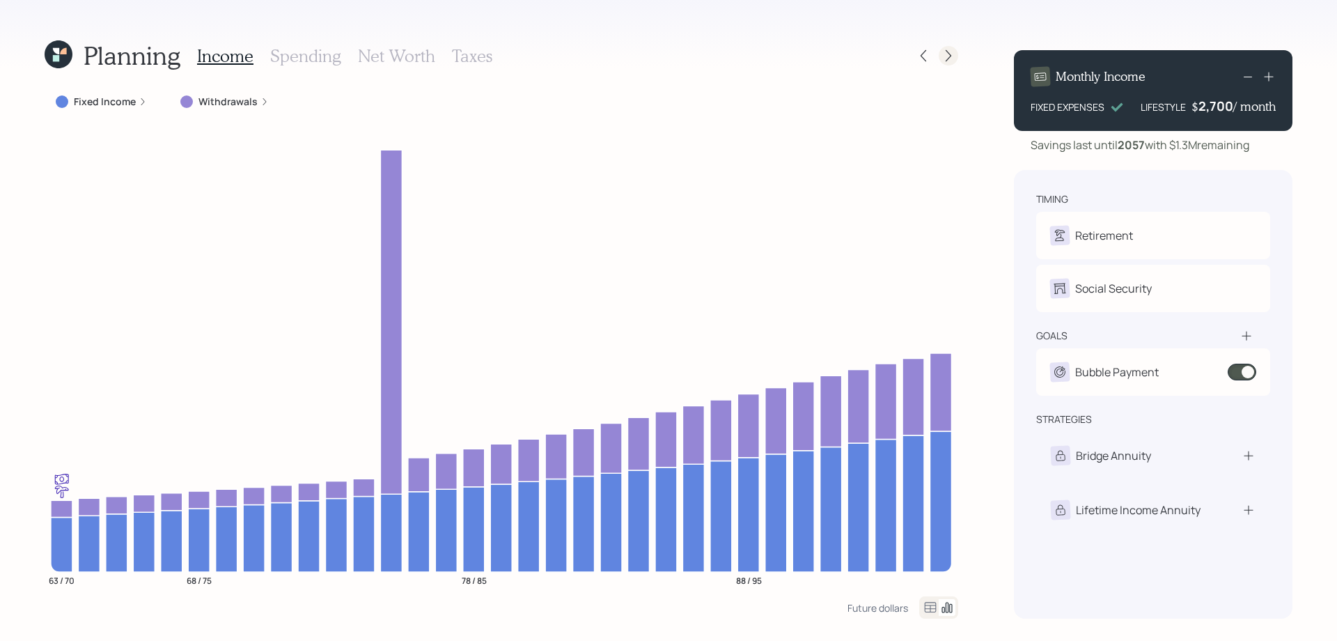
click at [946, 52] on icon at bounding box center [949, 56] width 14 height 14
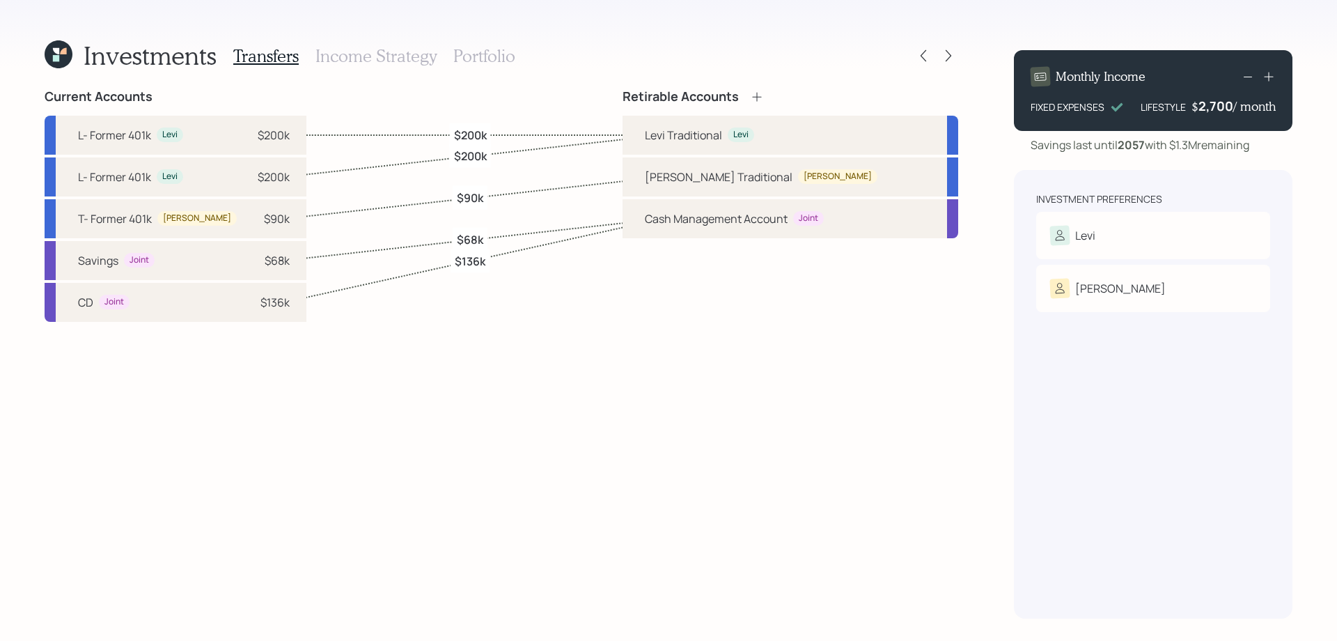
click at [371, 61] on h3 "Income Strategy" at bounding box center [376, 56] width 121 height 20
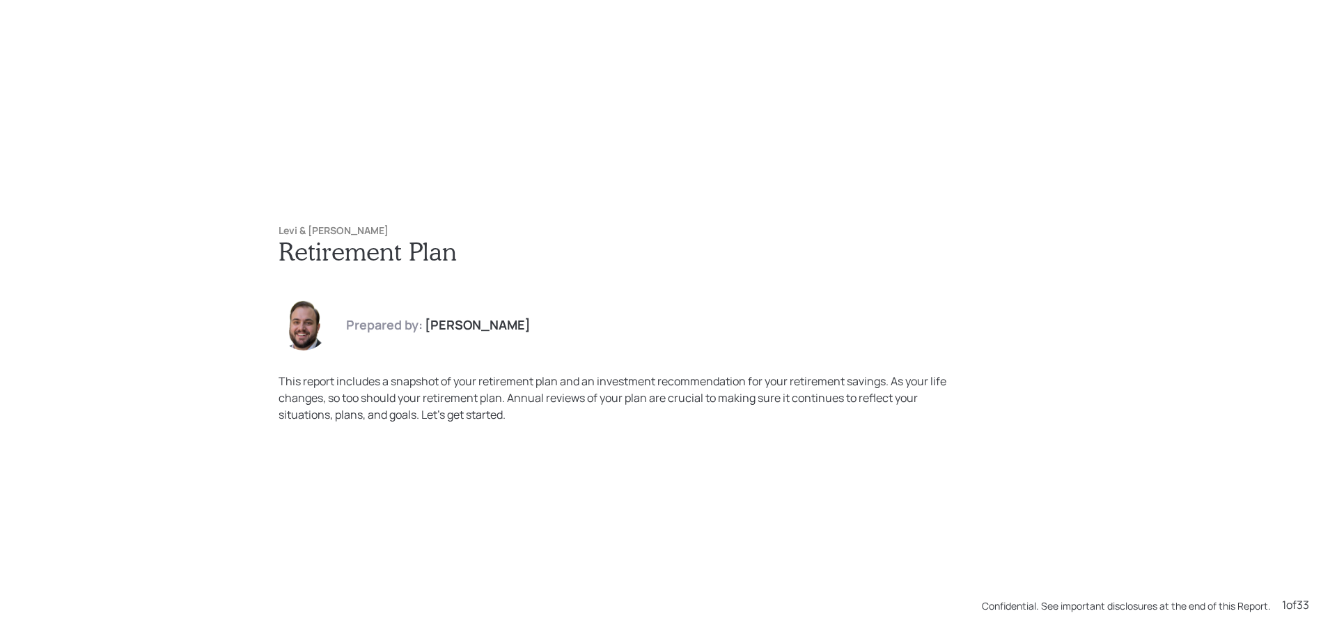
scroll to position [7049, 0]
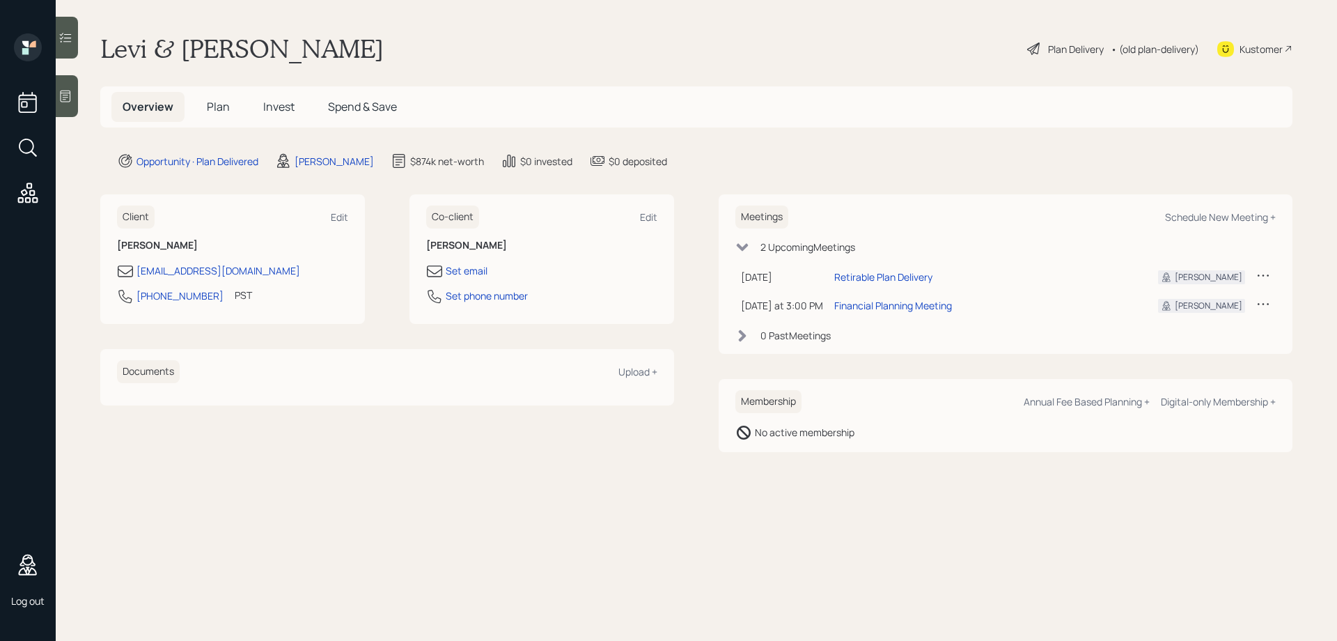
click at [506, 61] on div "Levi & Teresita Robancho Plan Delivery • (old plan-delivery) Kustomer" at bounding box center [696, 48] width 1193 height 31
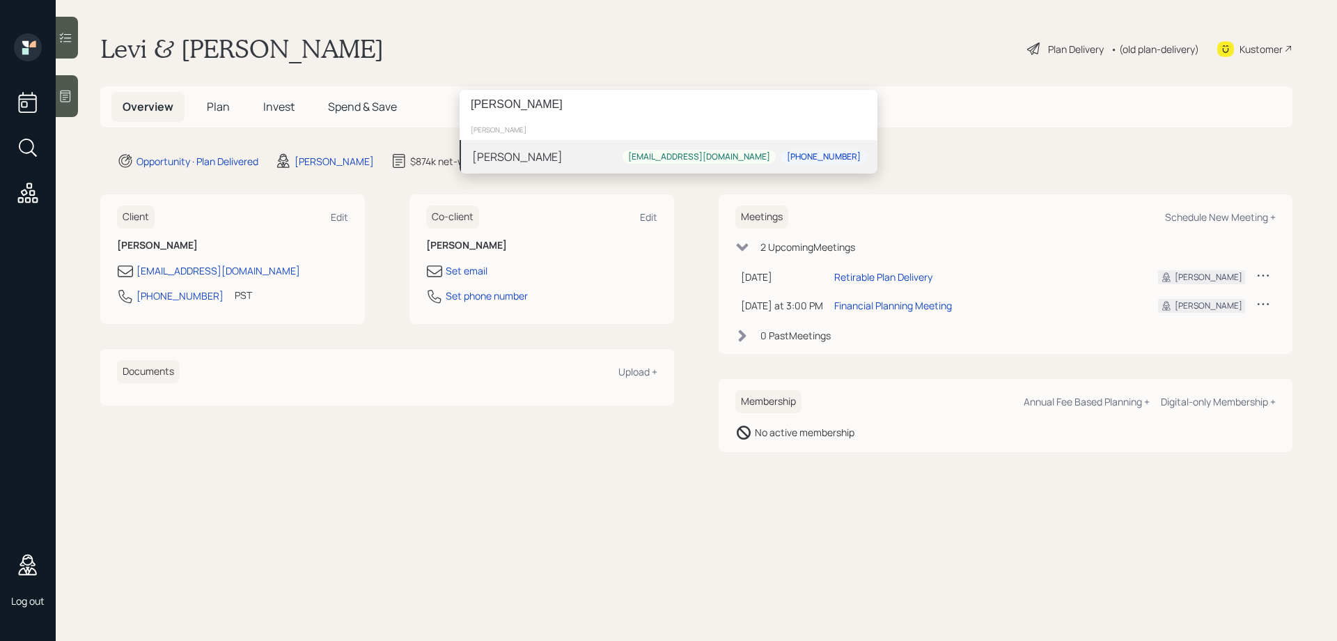
type input "clara moody"
click at [521, 157] on div "[PERSON_NAME]" at bounding box center [517, 156] width 91 height 17
